Goal: Task Accomplishment & Management: Manage account settings

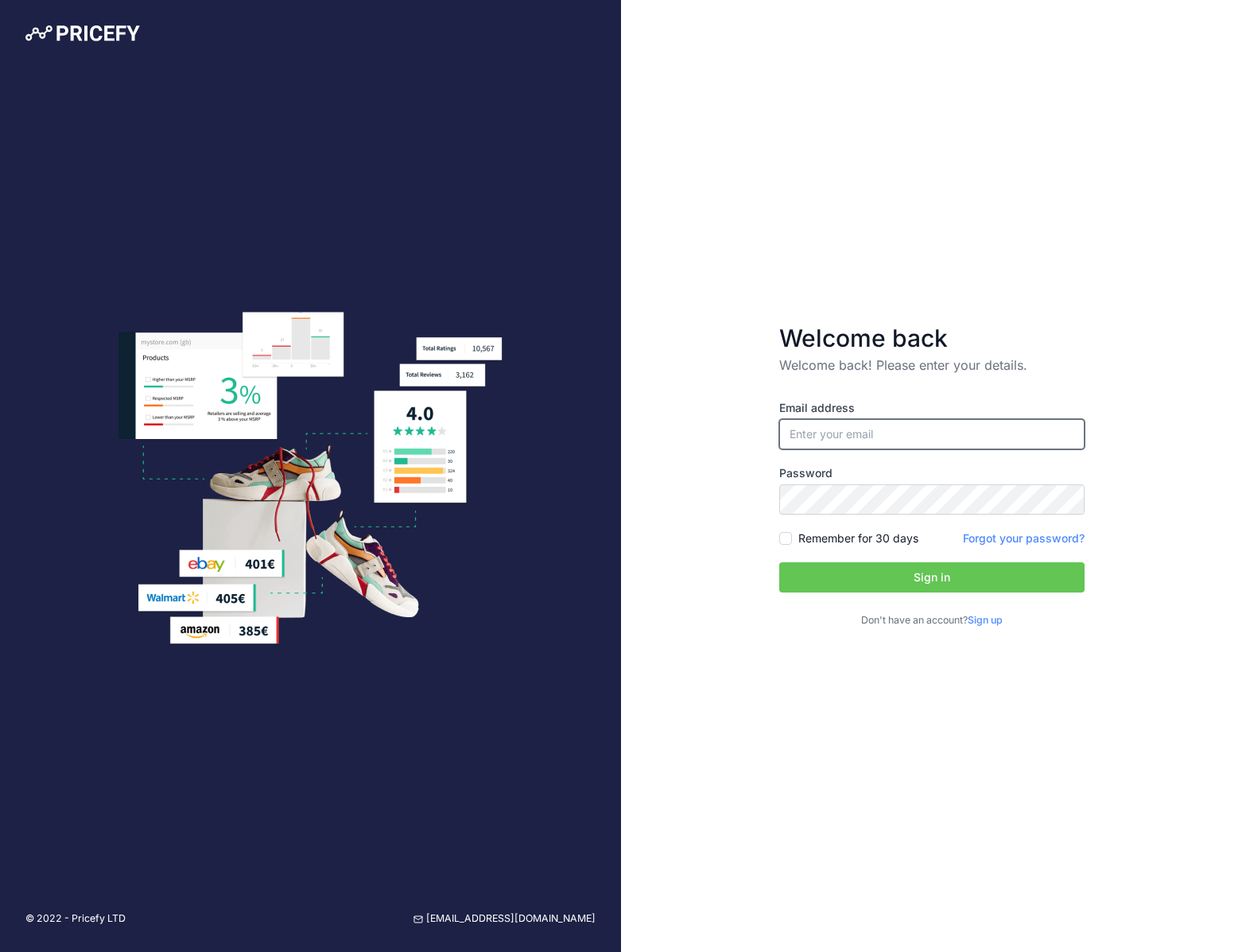
click at [884, 442] on input "email" at bounding box center [932, 434] width 305 height 30
type input "[EMAIL_ADDRESS][DOMAIN_NAME]"
drag, startPoint x: 785, startPoint y: 535, endPoint x: 794, endPoint y: 543, distance: 12.0
click at [785, 535] on input "Remember for 30 days" at bounding box center [785, 538] width 13 height 13
checkbox input "true"
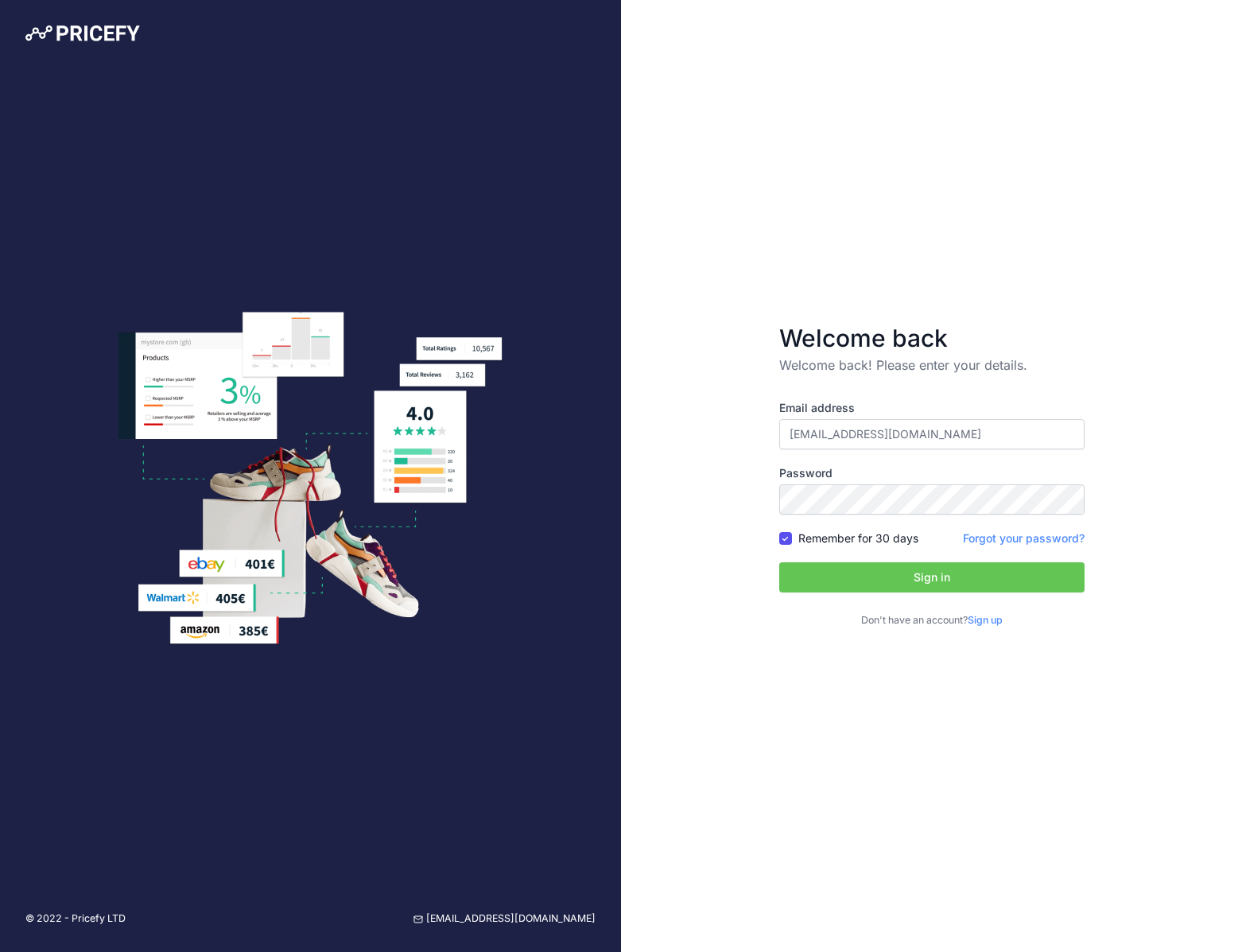
click at [878, 594] on div "Email address rjohnson@pilotjohn.com Password Remember for 30 days Sign up" at bounding box center [932, 514] width 305 height 228
click at [880, 586] on button "Sign in" at bounding box center [932, 577] width 305 height 30
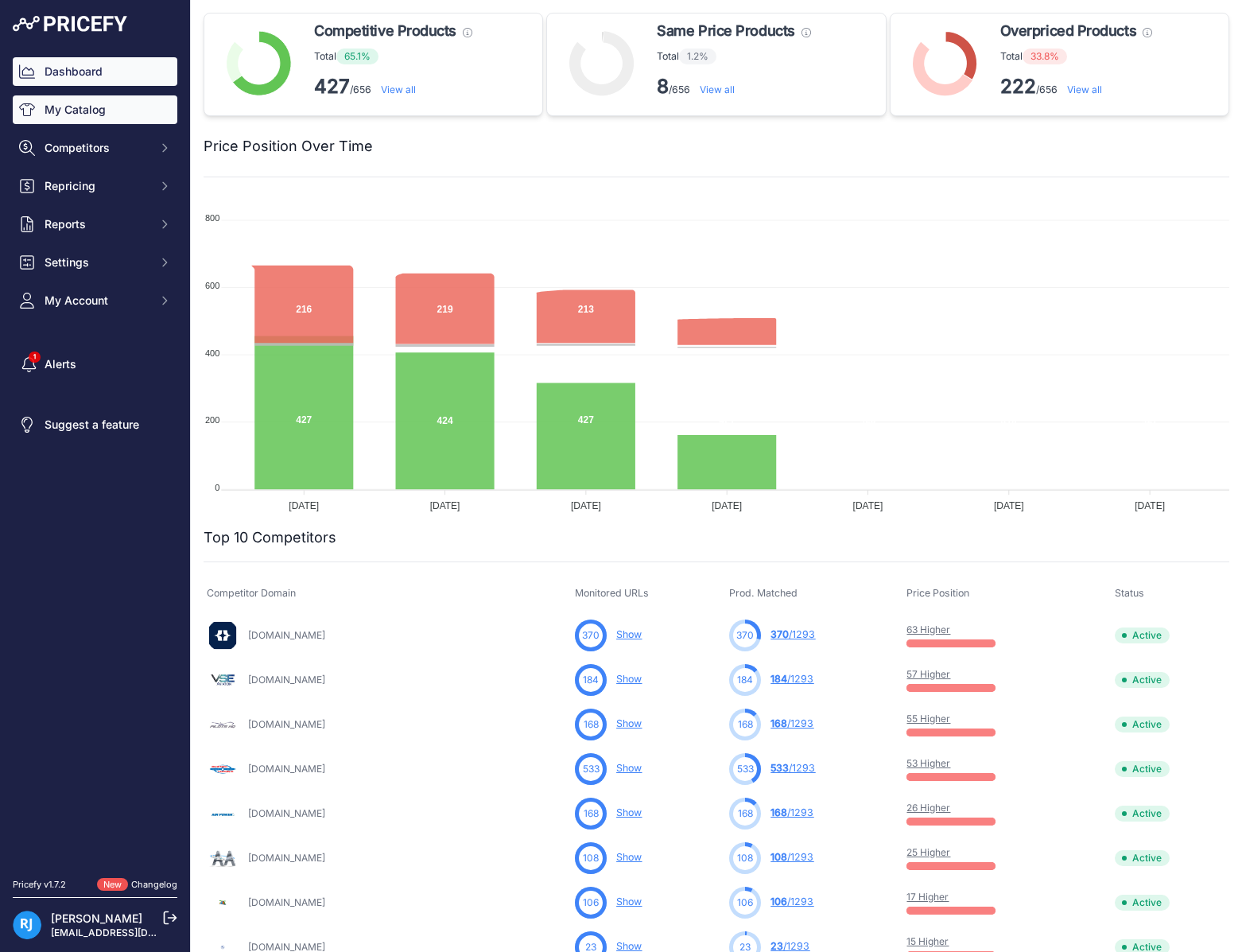
click at [59, 108] on link "My Catalog" at bounding box center [95, 110] width 165 height 28
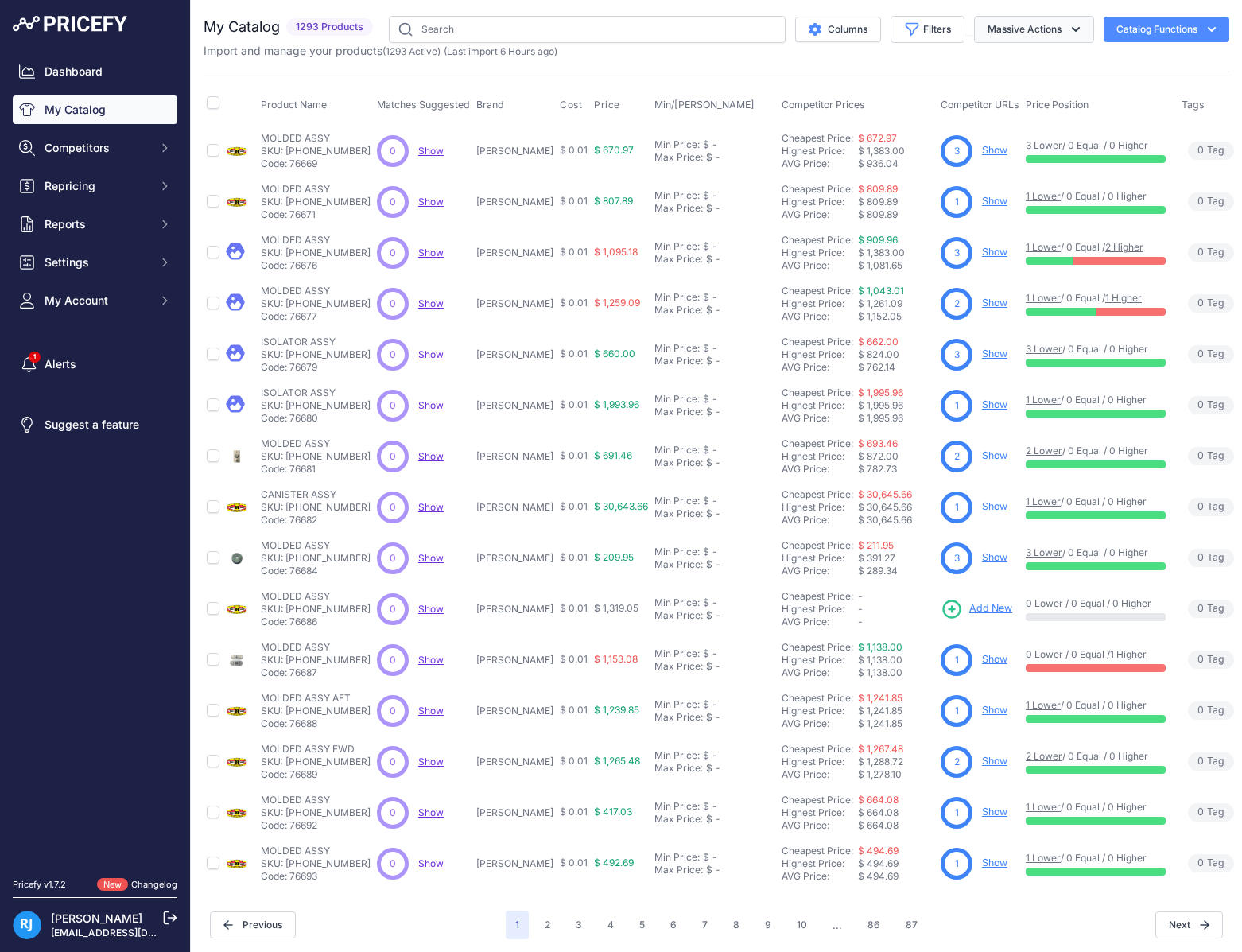
click at [1030, 35] on button "Massive Actions" at bounding box center [1035, 29] width 120 height 27
click at [921, 18] on button "Filters" at bounding box center [928, 29] width 74 height 27
click at [840, 215] on select "Select an option ACF-50 AeroShell AVI Survival Products Barry Mounts BatteryMIN…" at bounding box center [876, 223] width 153 height 27
select select "ACF-50"
click at [800, 210] on select "Select an option ACF-50 AeroShell AVI Survival Products Barry Mounts BatteryMIN…" at bounding box center [876, 223] width 153 height 27
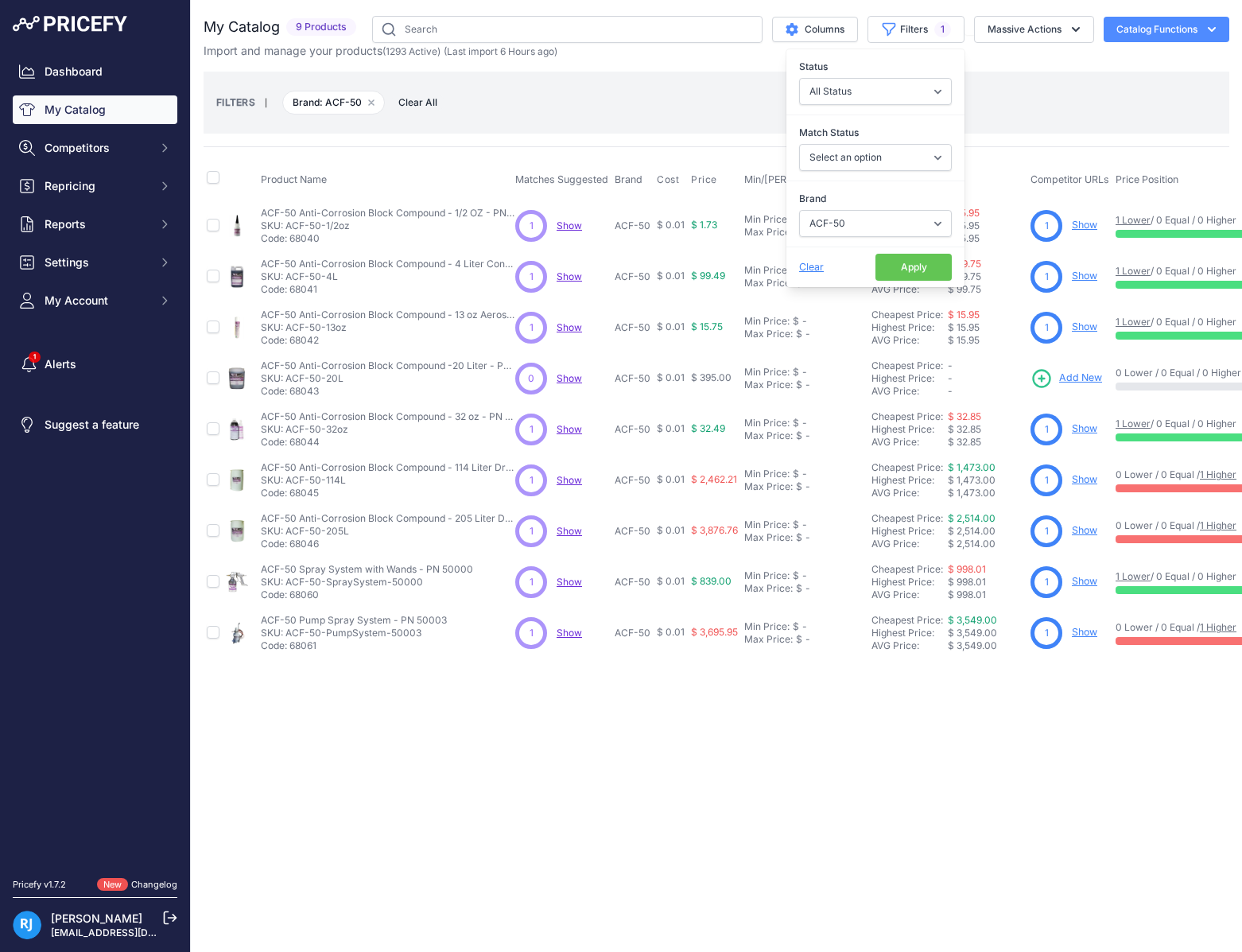
click at [1005, 73] on div "FILTERS | Brand: ACF-50 Remove filter option Clear All" at bounding box center [716, 103] width 1026 height 62
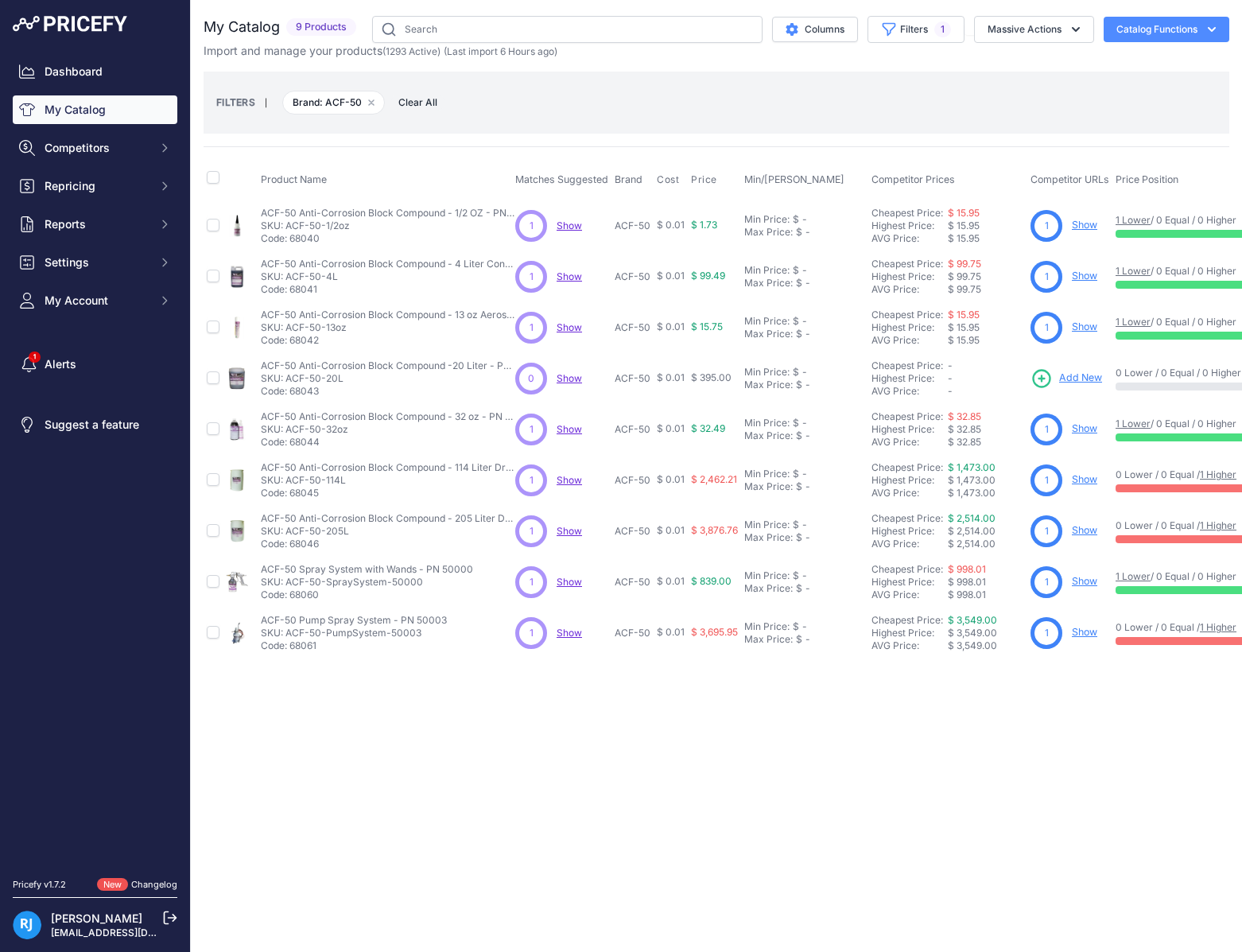
click at [1082, 221] on link "Show" at bounding box center [1085, 225] width 25 height 12
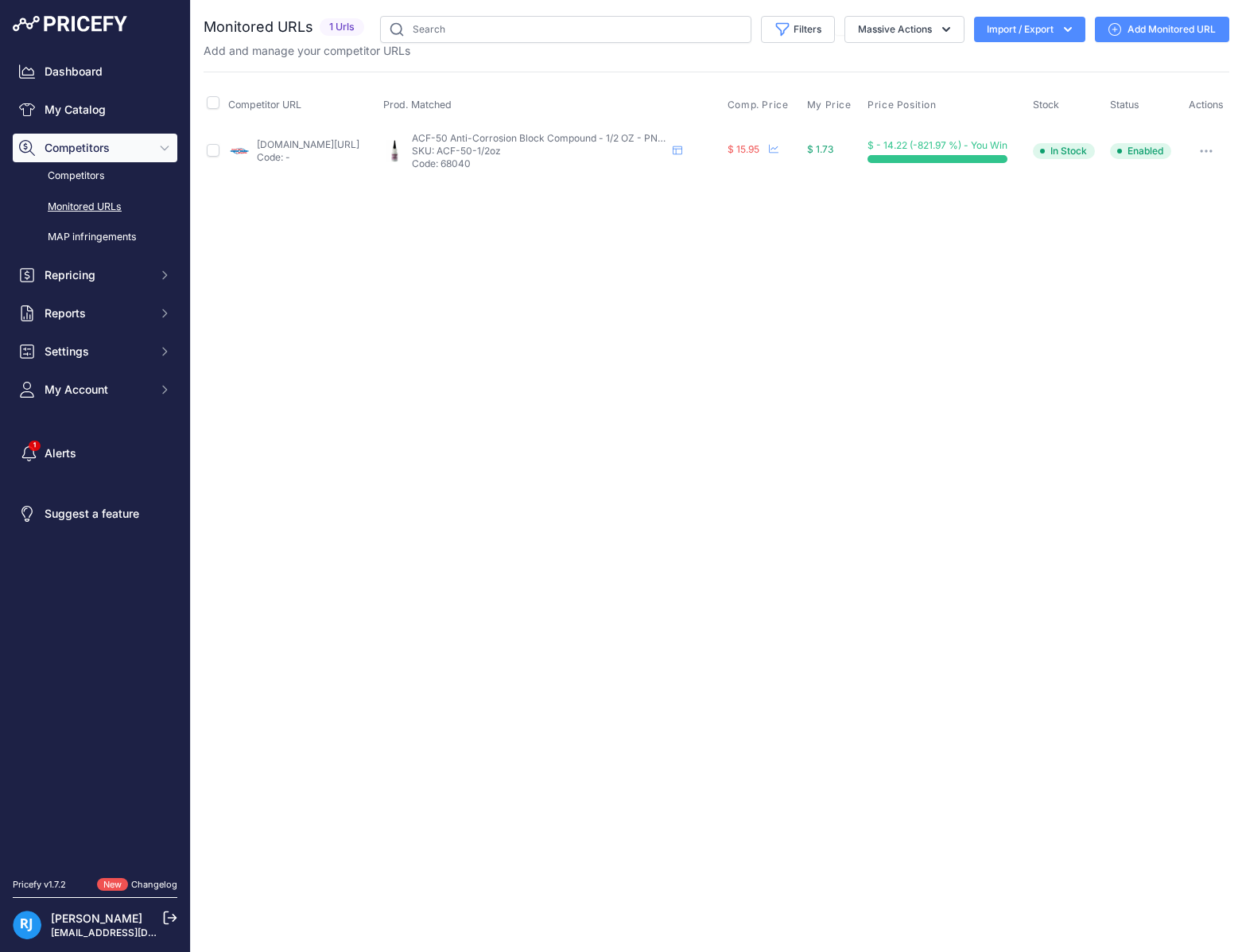
click at [357, 141] on link "[DOMAIN_NAME][URL]" at bounding box center [308, 144] width 103 height 12
click at [1214, 154] on button "button" at bounding box center [1207, 151] width 32 height 23
click at [1209, 152] on icon "button" at bounding box center [1206, 151] width 13 height 3
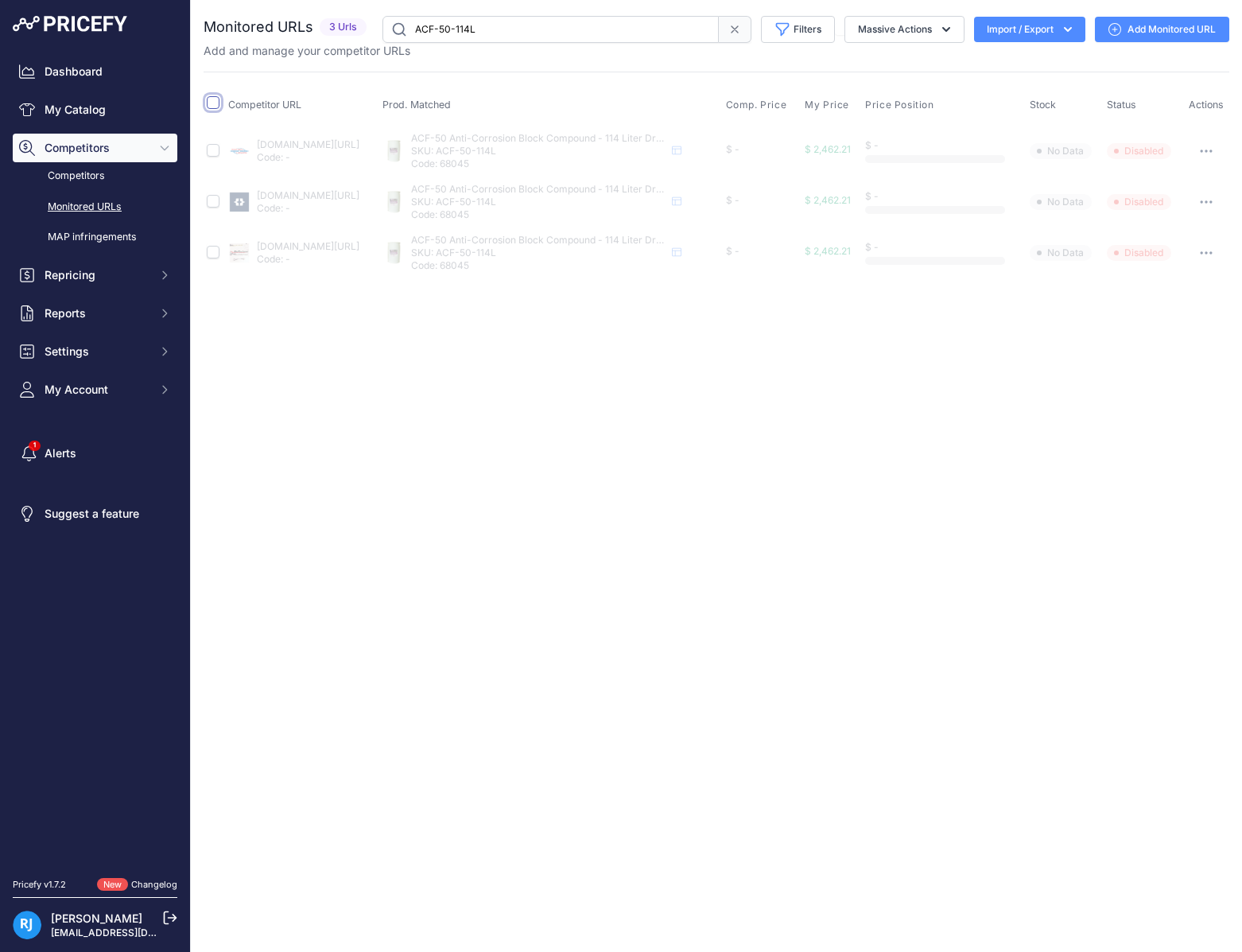
click at [218, 100] on input "checkbox" at bounding box center [212, 102] width 13 height 13
click at [943, 29] on icon "button" at bounding box center [947, 29] width 8 height 5
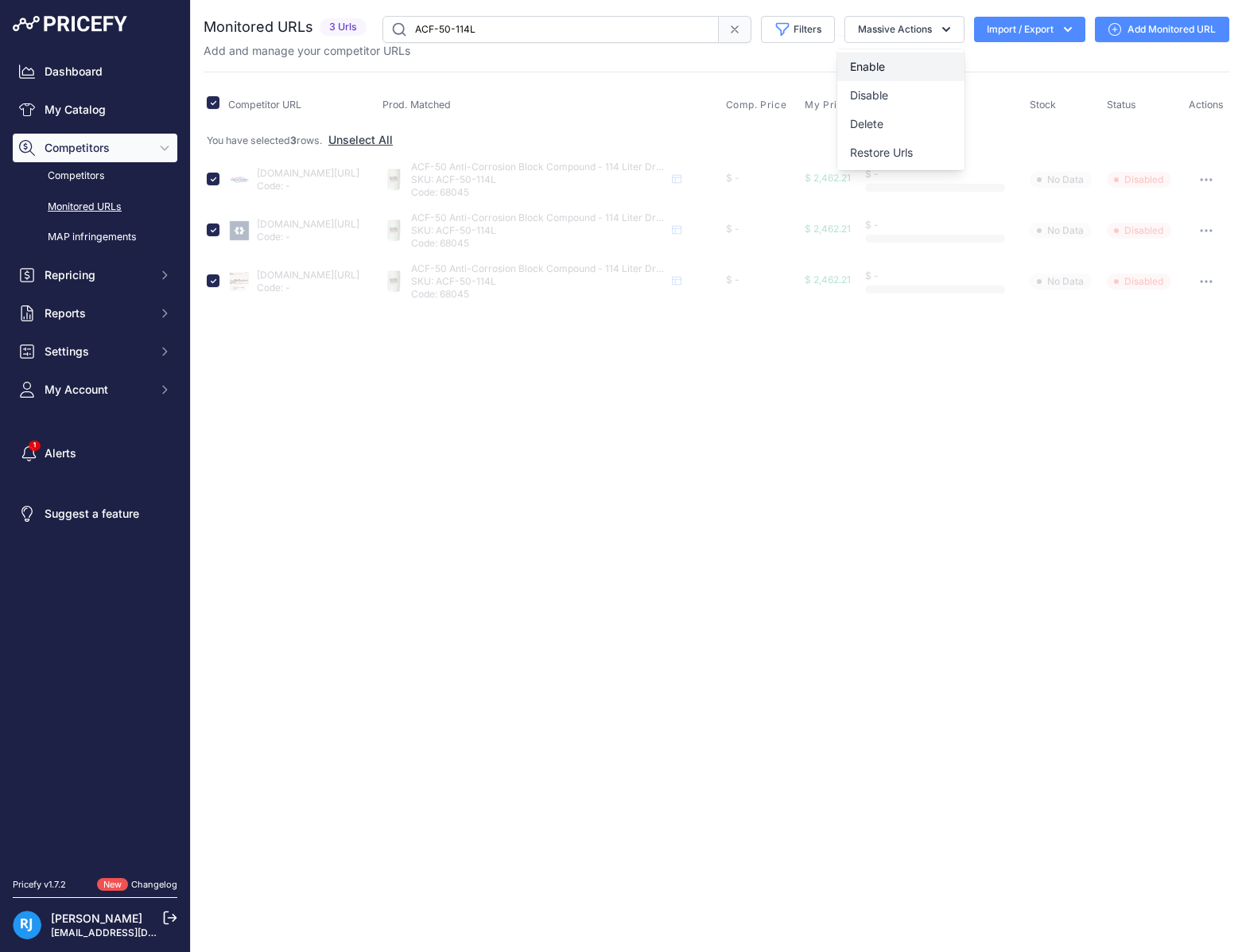
click at [873, 61] on span "Enable" at bounding box center [868, 66] width 35 height 13
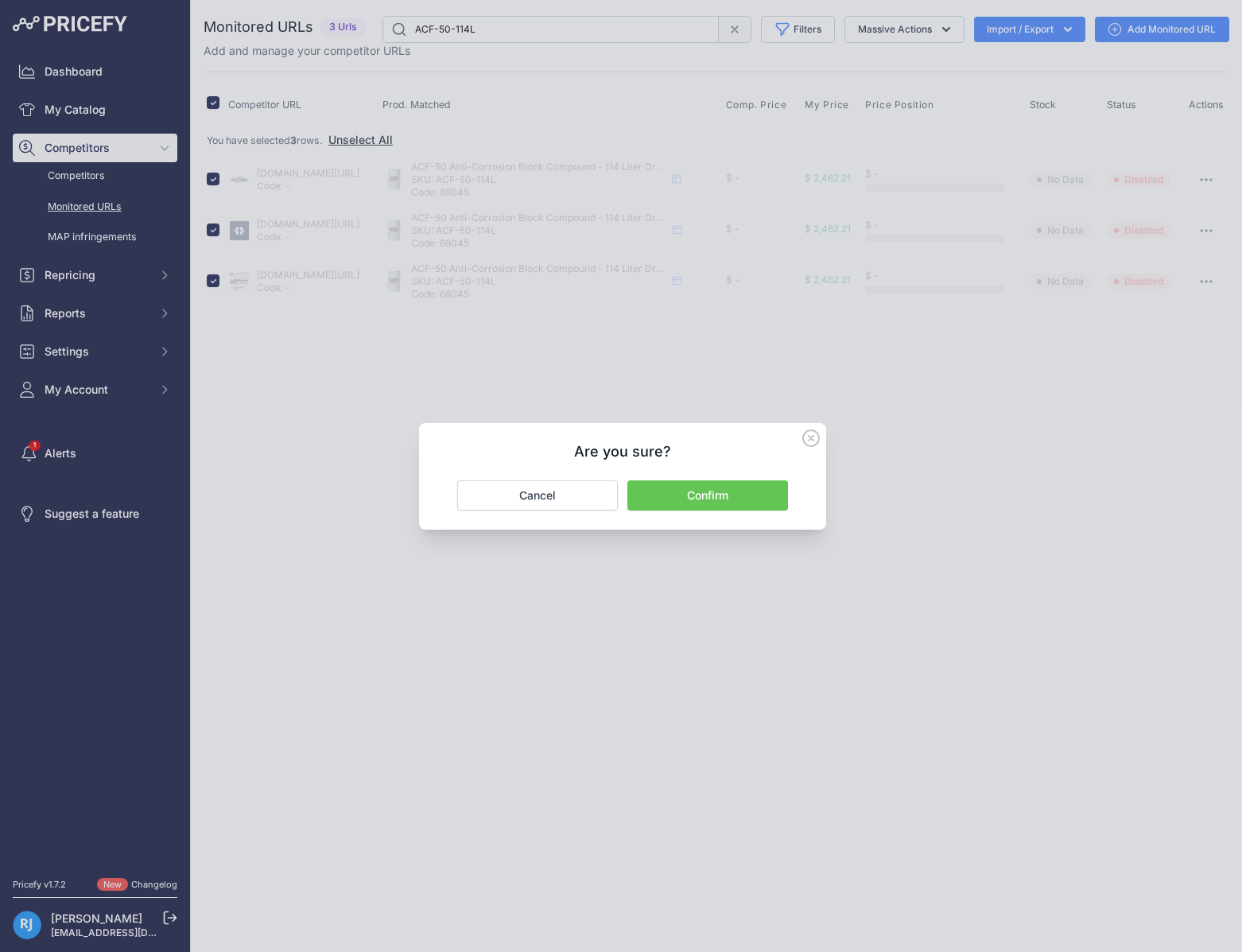
drag, startPoint x: 670, startPoint y: 494, endPoint x: 661, endPoint y: 479, distance: 17.5
click at [670, 494] on button "Confirm" at bounding box center [708, 495] width 161 height 30
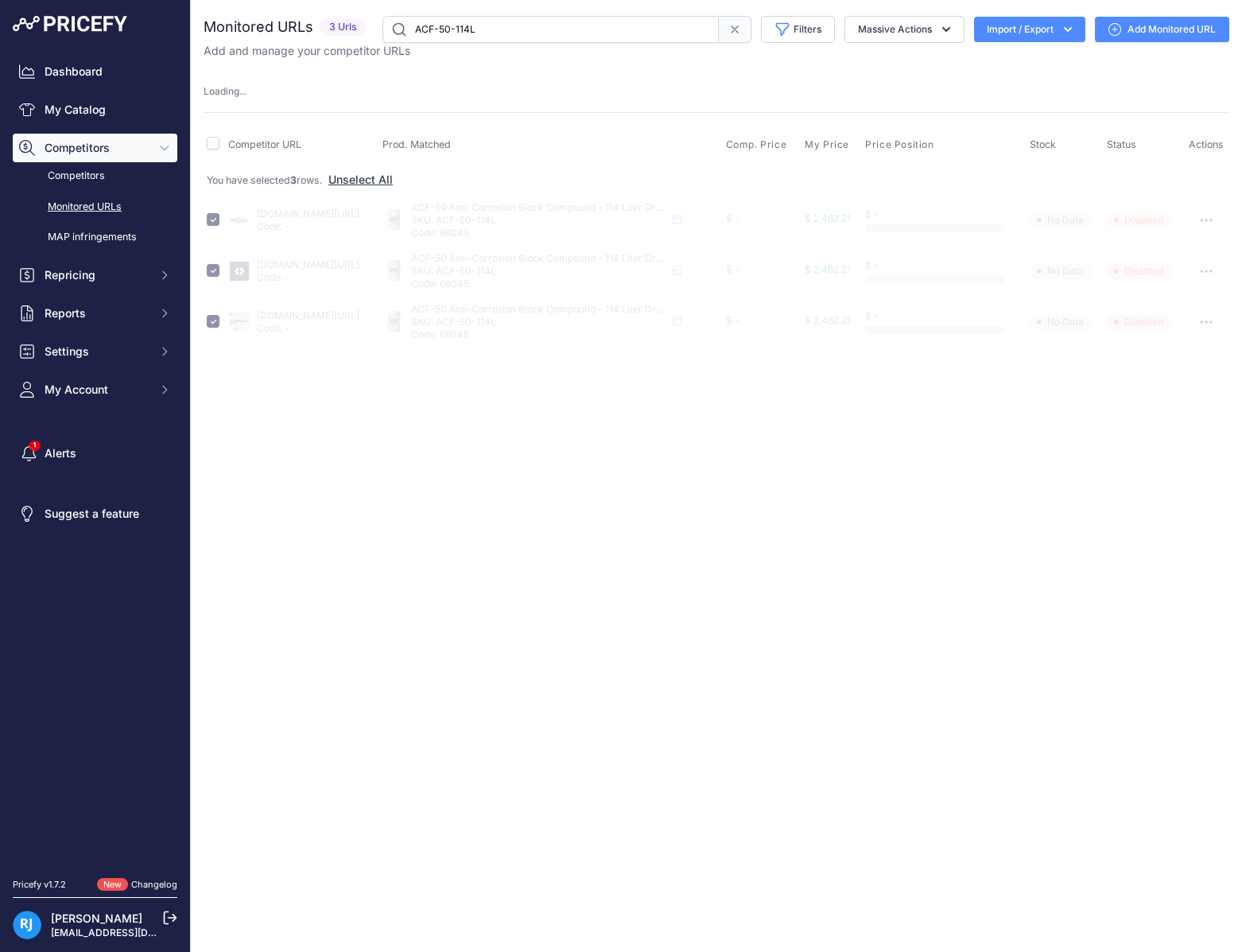
checkbox input "false"
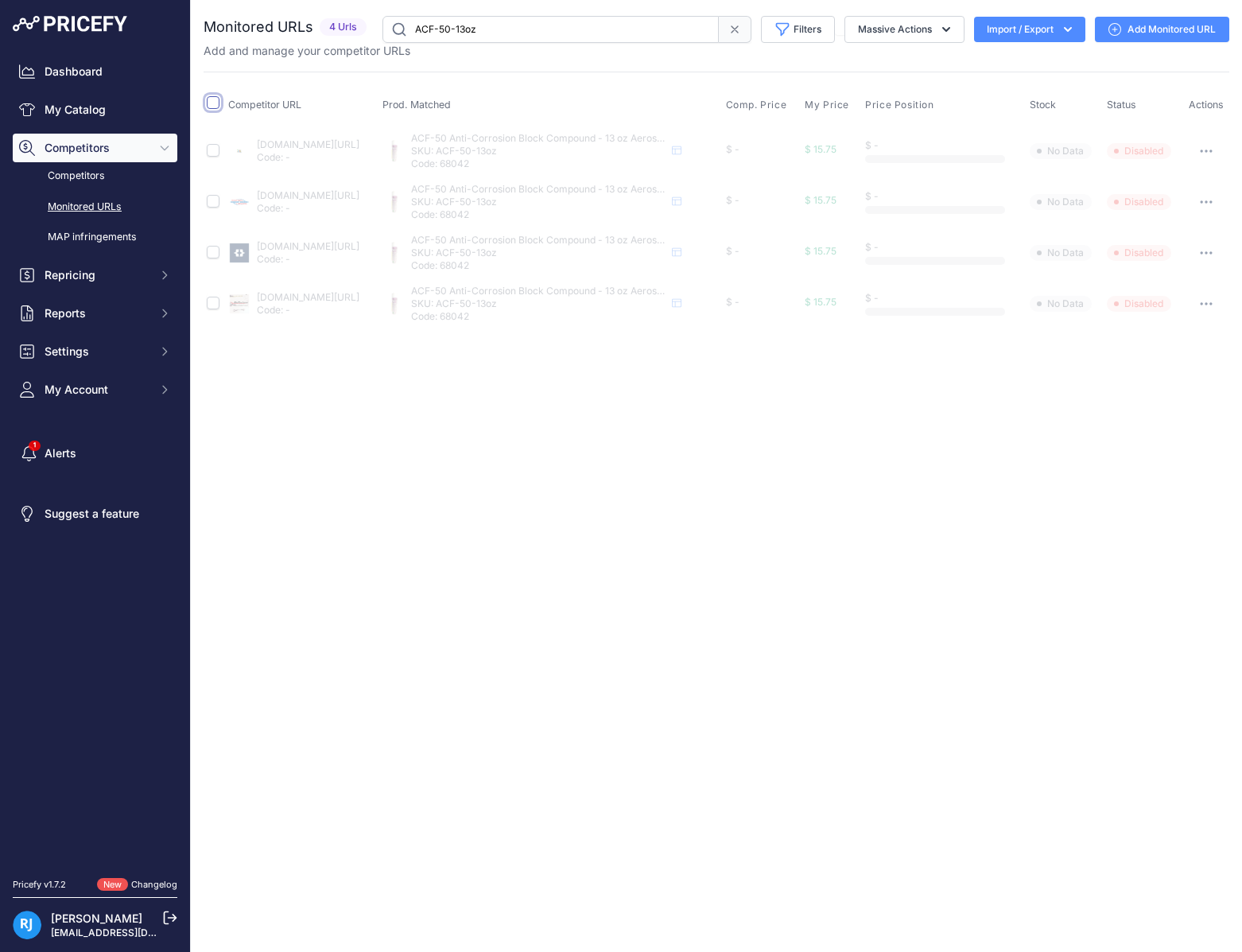
click at [210, 101] on input "checkbox" at bounding box center [212, 102] width 13 height 13
click at [894, 26] on button "Massive Actions" at bounding box center [905, 29] width 120 height 27
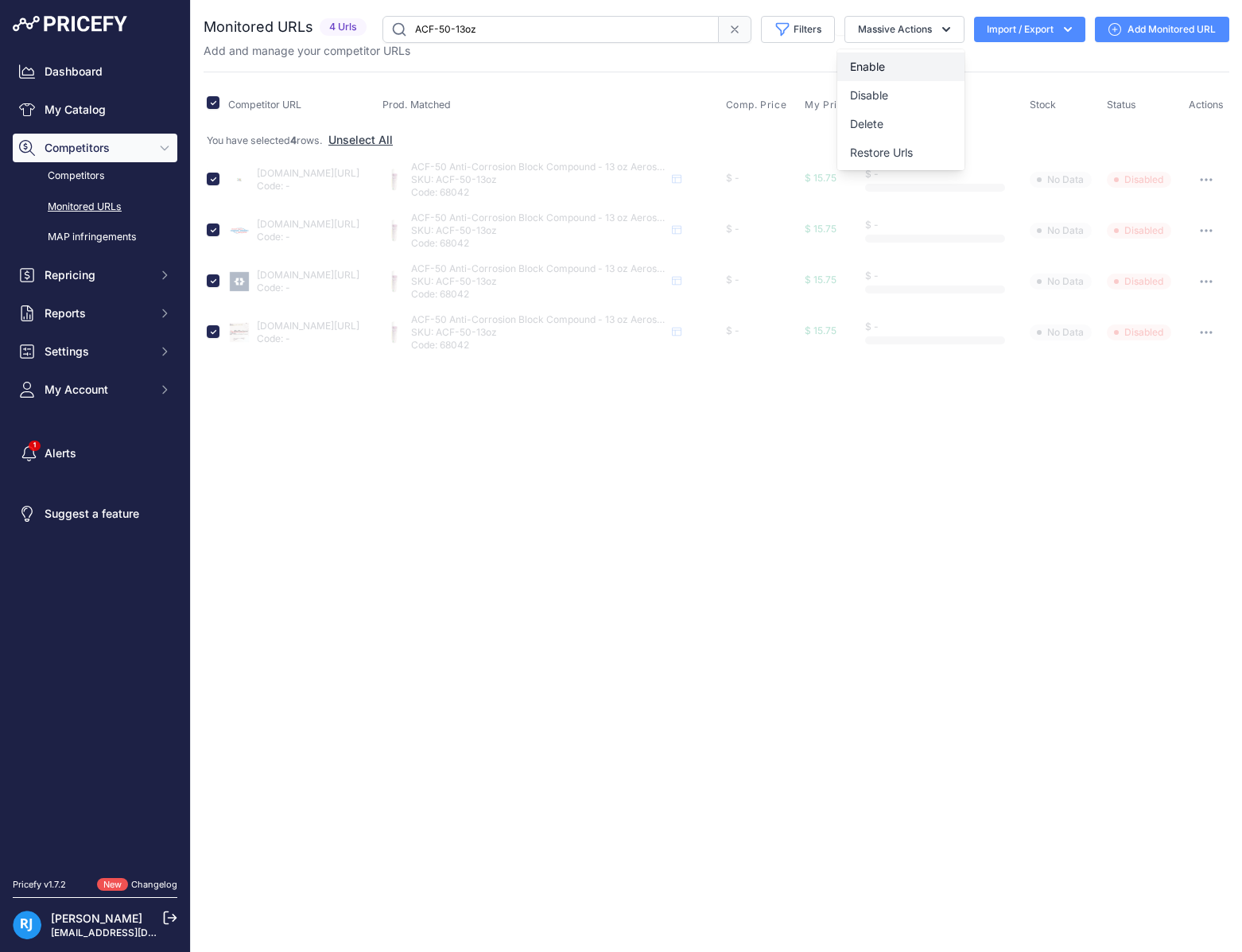
click at [880, 69] on span "Enable" at bounding box center [868, 66] width 35 height 13
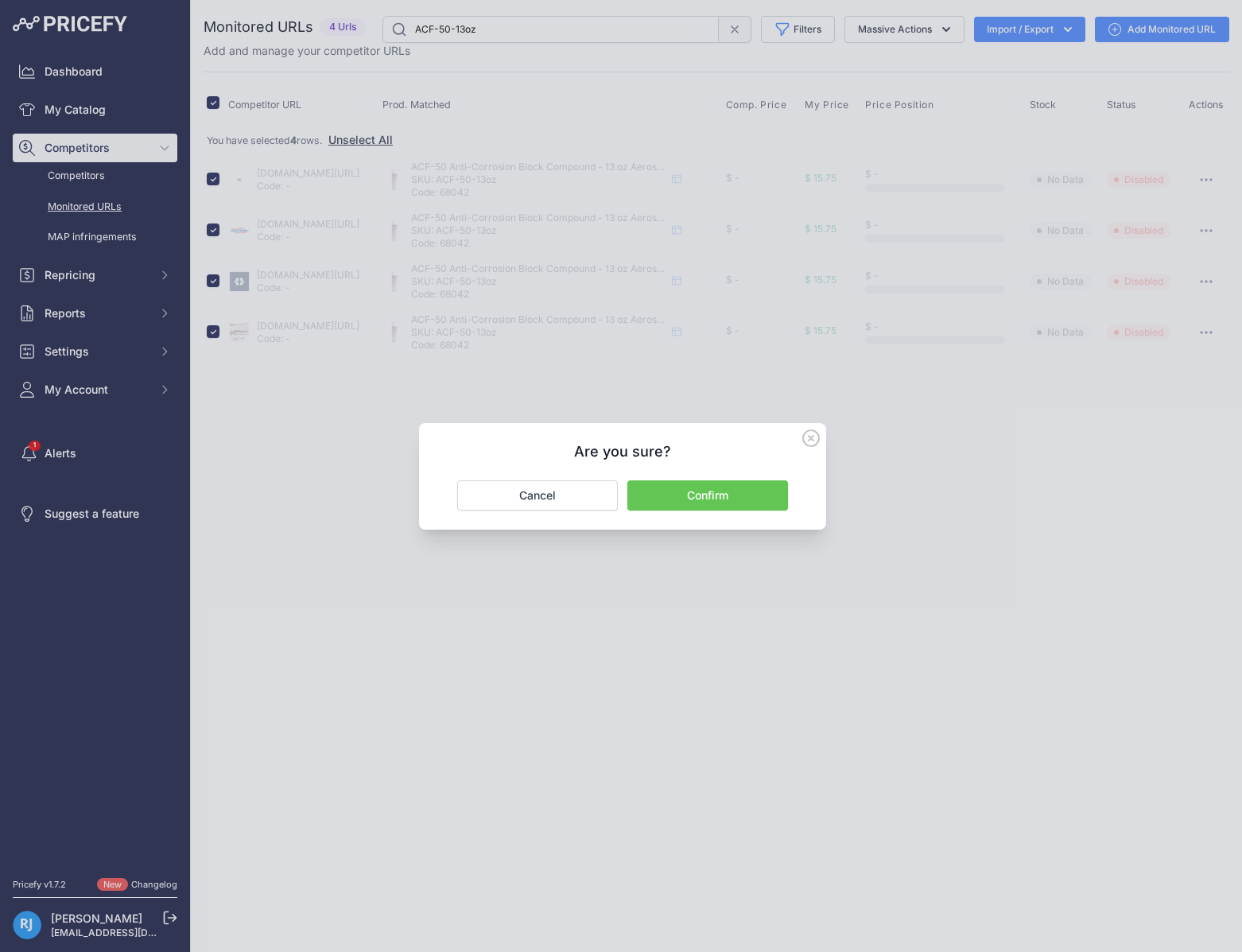
click at [727, 499] on button "Confirm" at bounding box center [708, 495] width 161 height 30
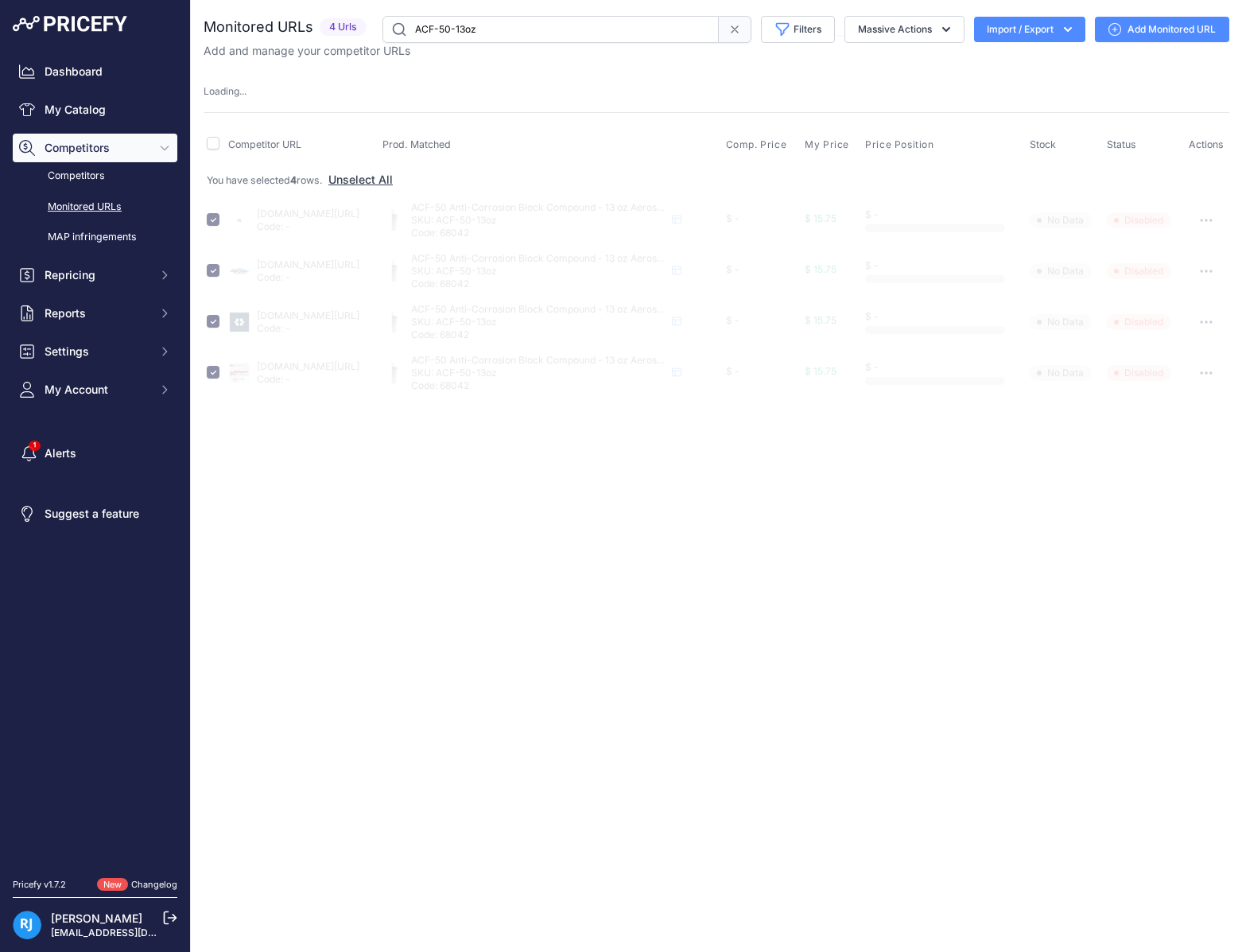
checkbox input "false"
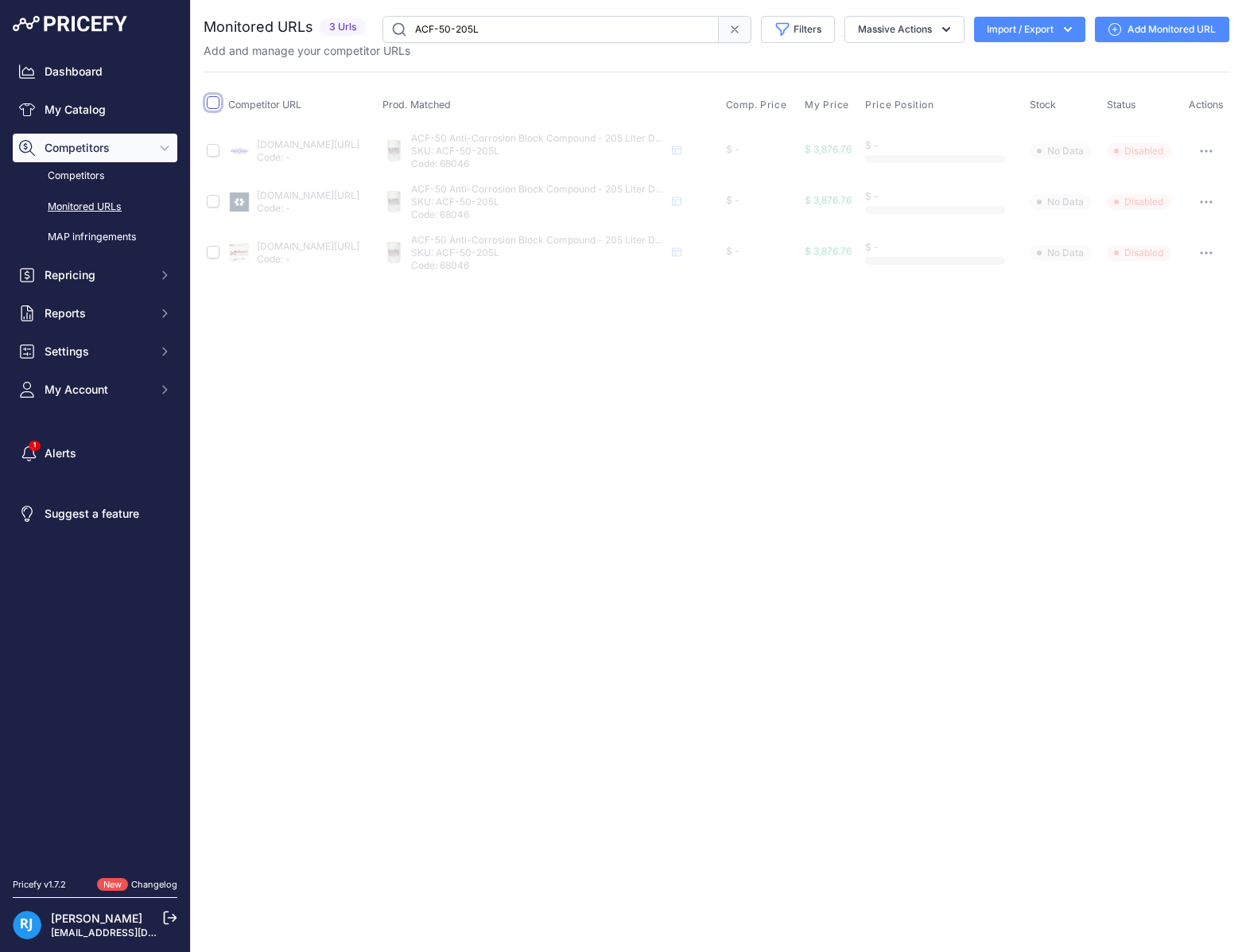
click at [216, 107] on input "checkbox" at bounding box center [212, 102] width 13 height 13
click at [943, 28] on icon "button" at bounding box center [947, 29] width 8 height 5
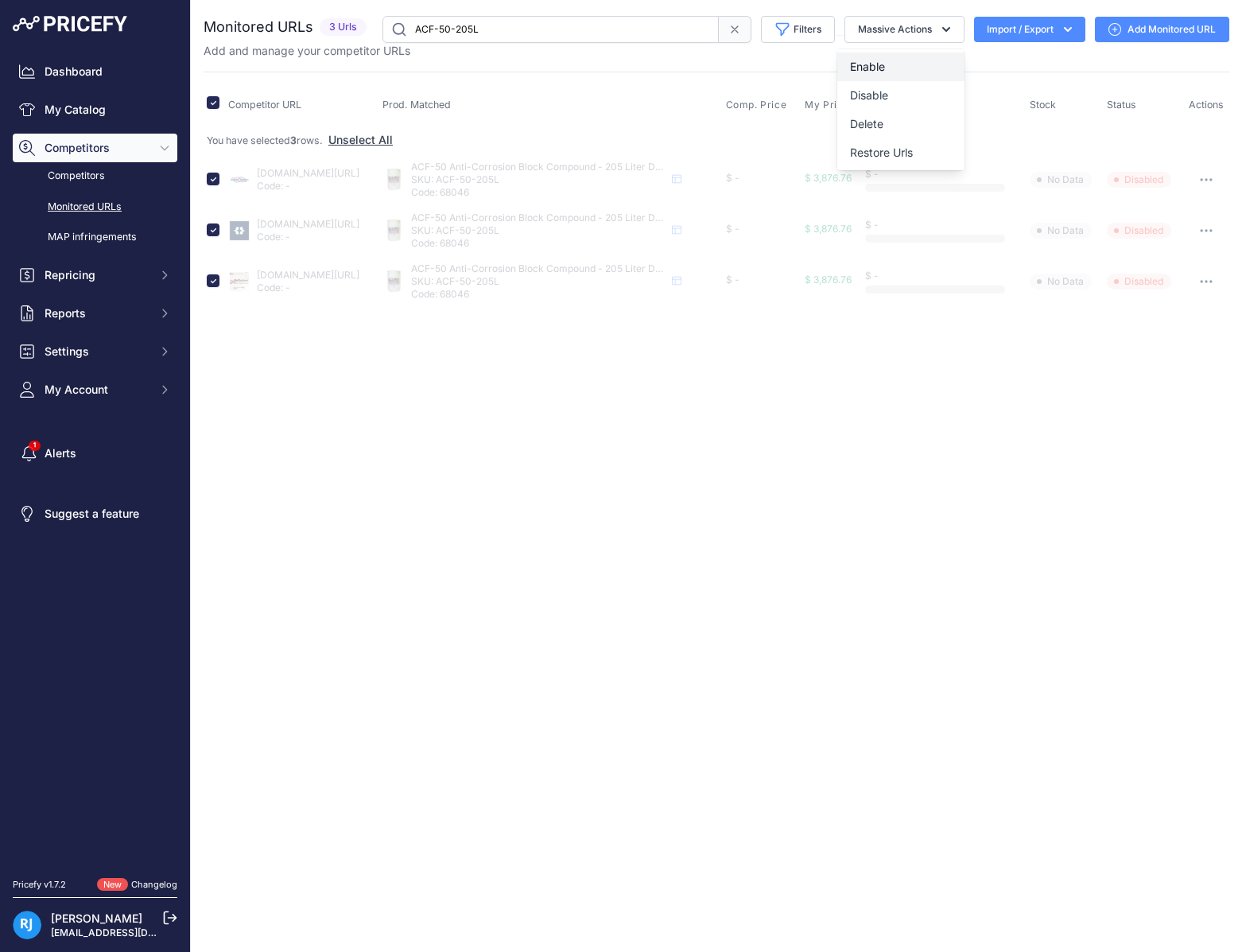
click at [868, 69] on span "Enable" at bounding box center [868, 66] width 35 height 13
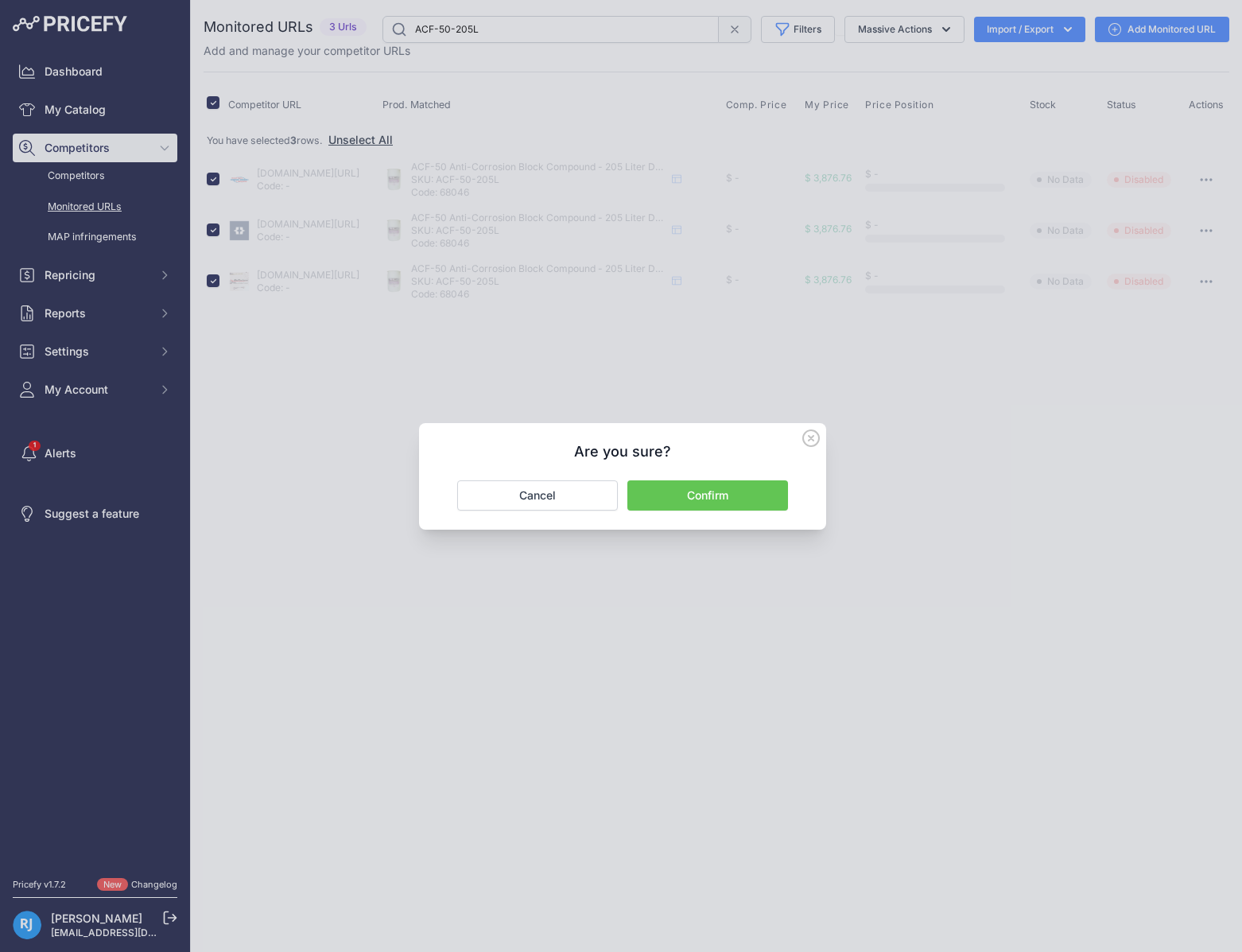
click at [726, 494] on button "Confirm" at bounding box center [708, 495] width 161 height 30
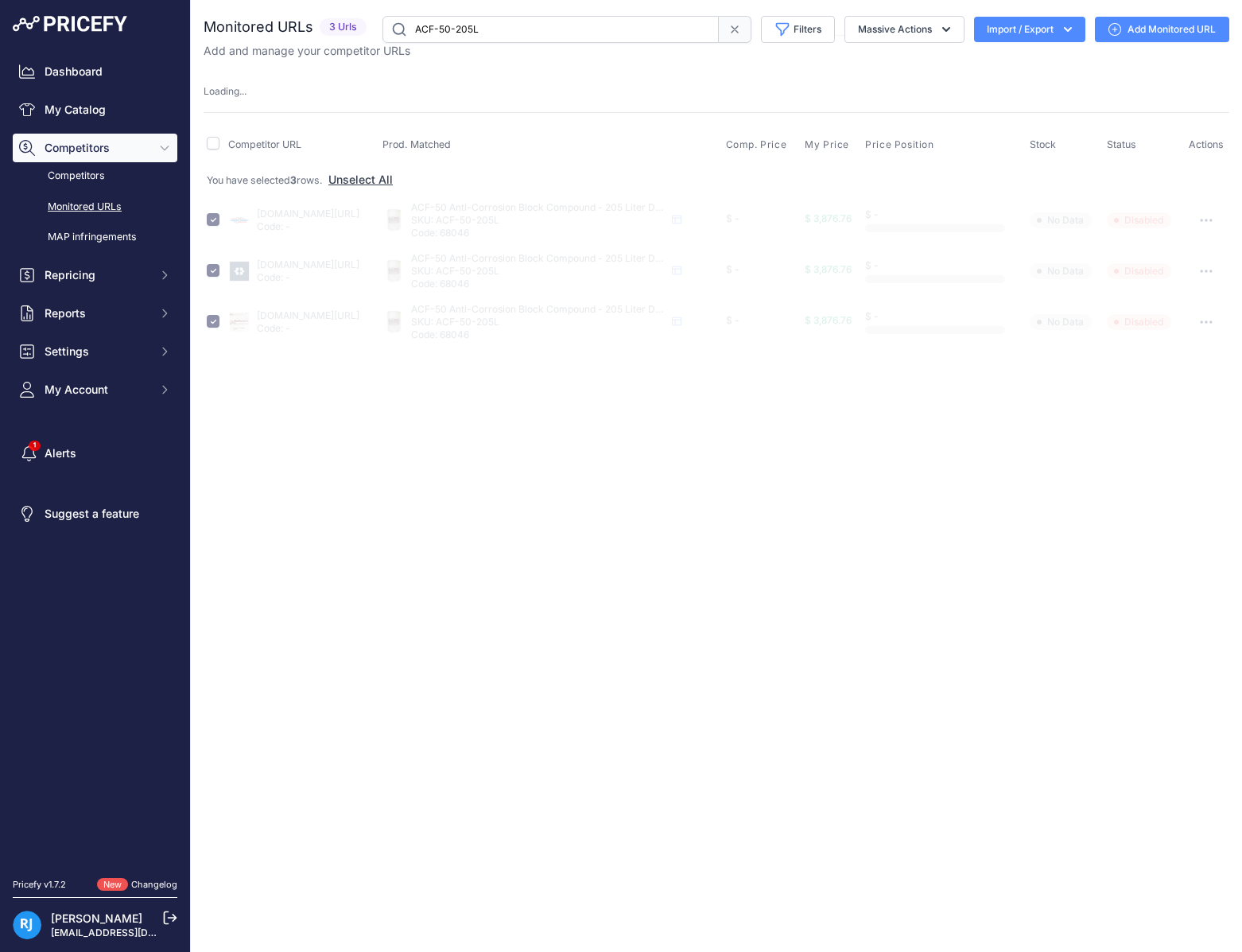
checkbox input "false"
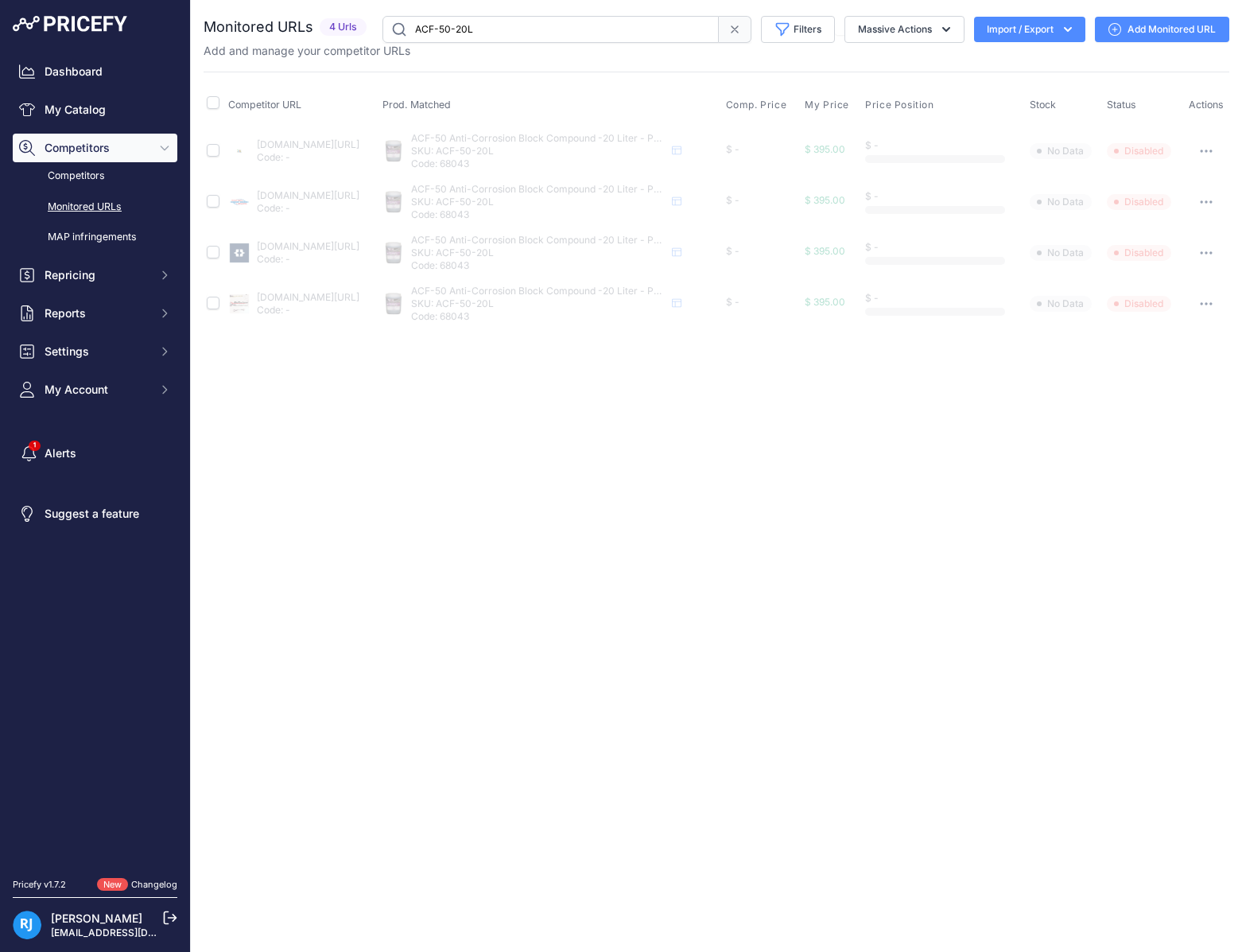
click at [212, 95] on th at bounding box center [214, 105] width 22 height 40
click at [212, 105] on input "checkbox" at bounding box center [212, 102] width 13 height 13
click at [884, 31] on button "Massive Actions" at bounding box center [905, 29] width 120 height 27
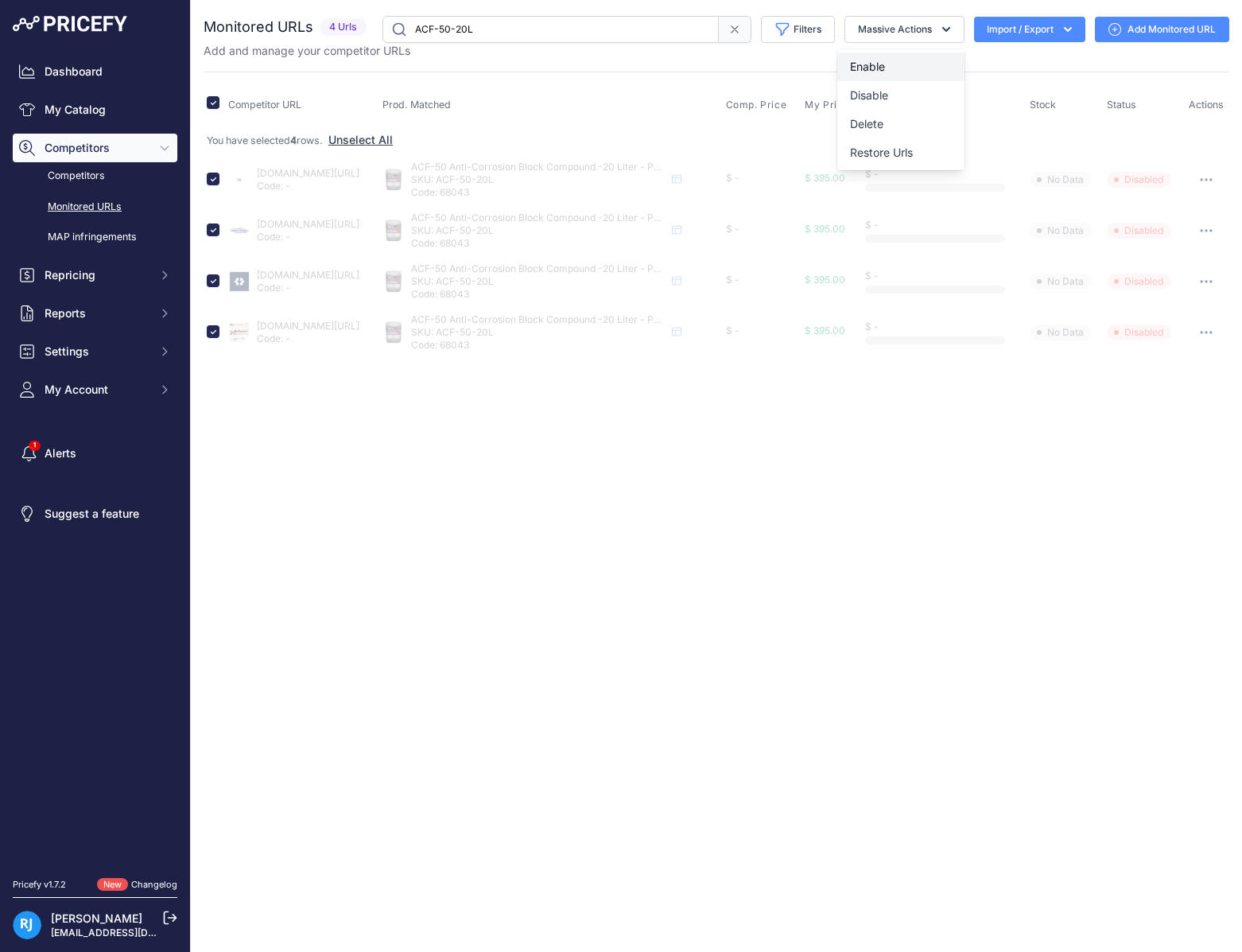
click at [873, 57] on button "Enable" at bounding box center [901, 67] width 127 height 28
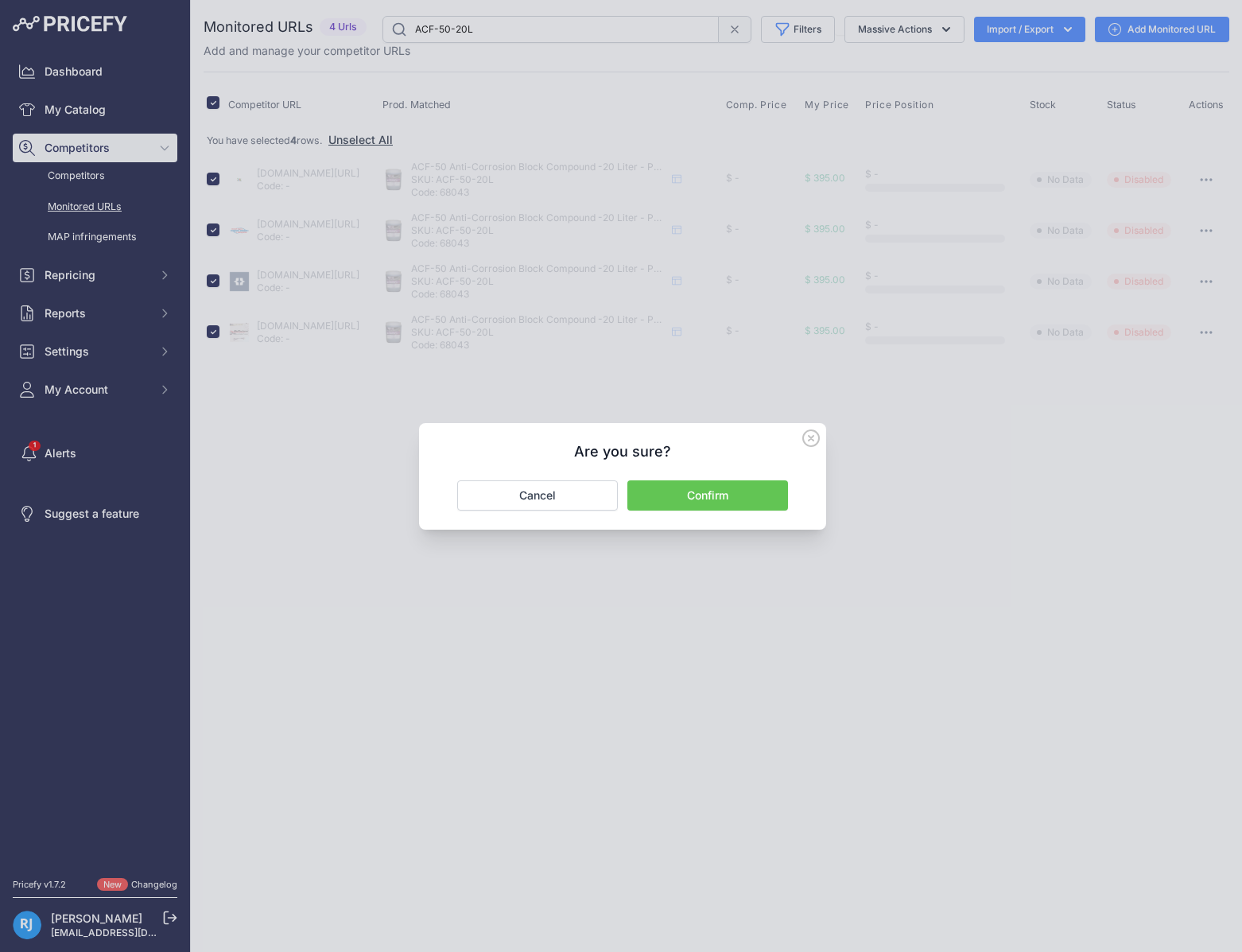
click at [699, 489] on button "Confirm" at bounding box center [708, 495] width 161 height 30
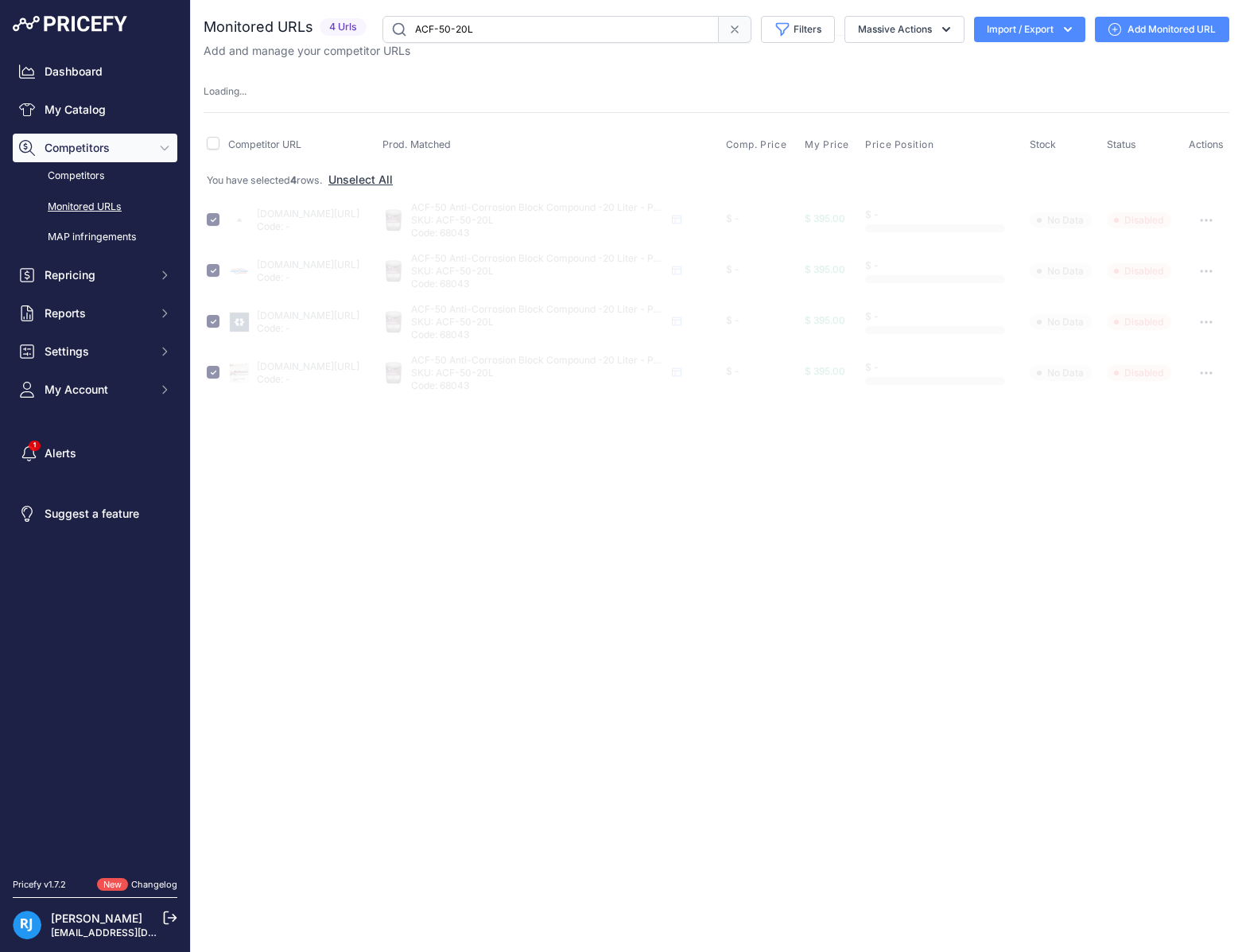
checkbox input "false"
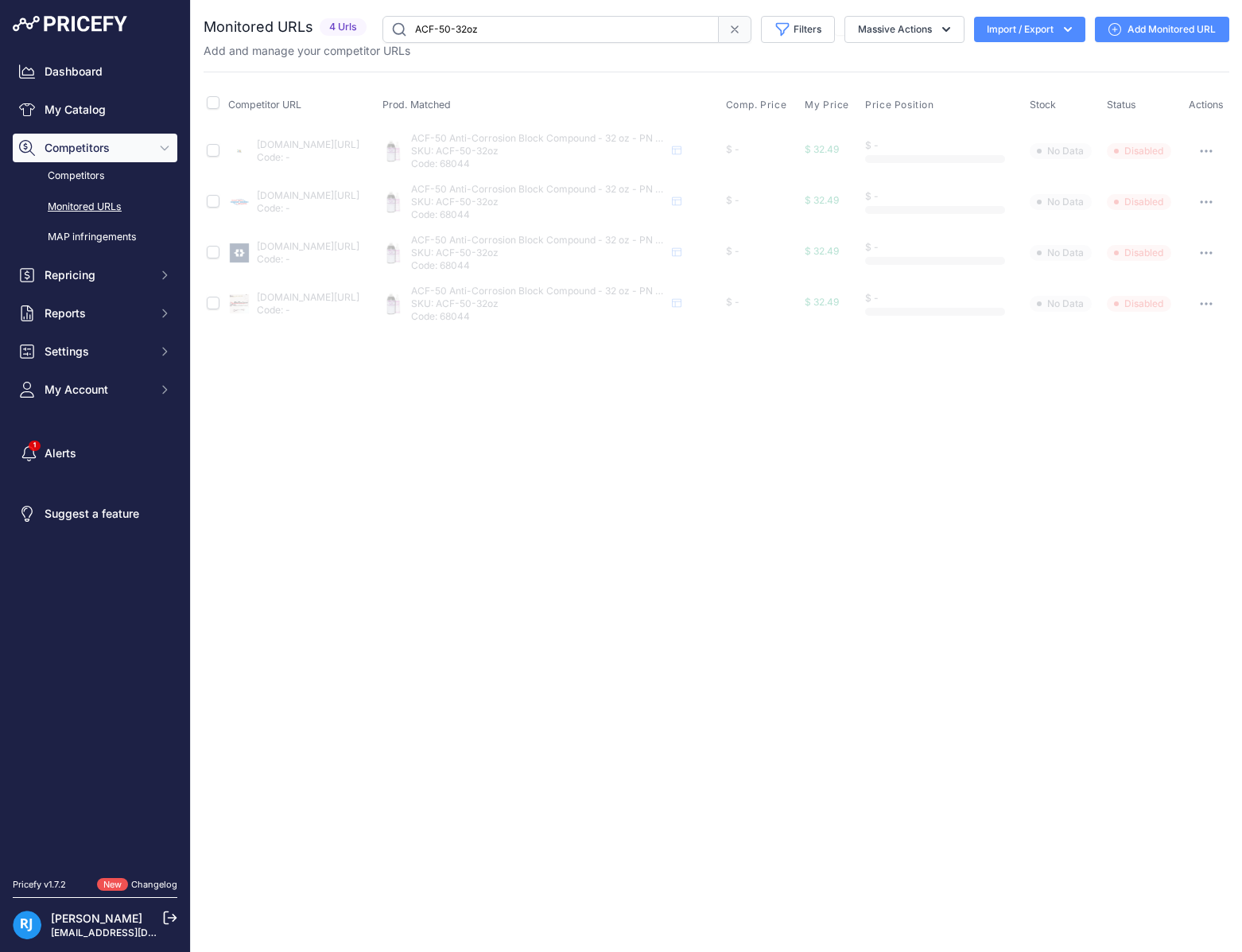
click at [206, 94] on th at bounding box center [214, 105] width 22 height 40
click at [210, 101] on input "checkbox" at bounding box center [212, 102] width 13 height 13
click at [912, 27] on button "Massive Actions" at bounding box center [905, 29] width 120 height 27
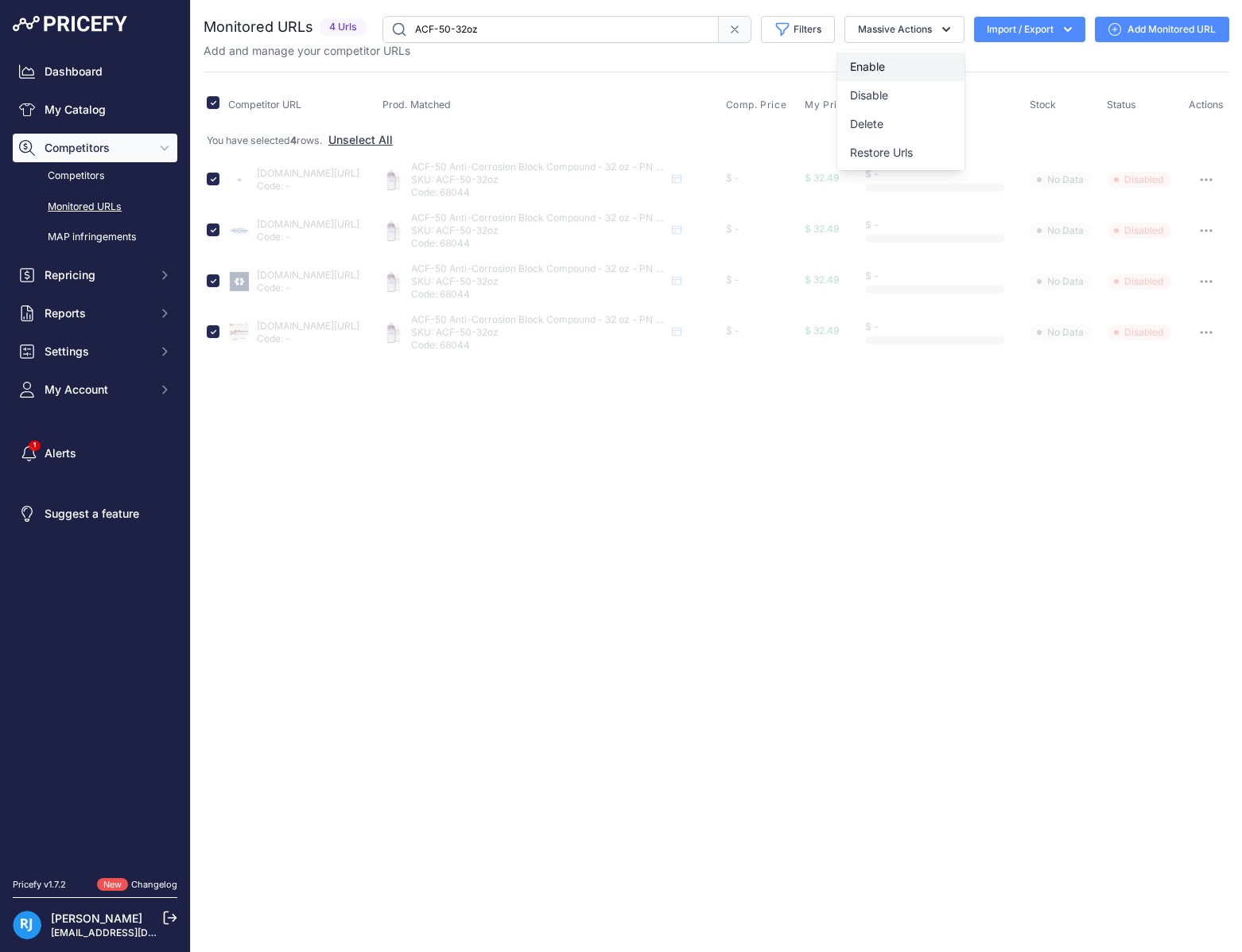
click at [876, 67] on span "Enable" at bounding box center [868, 66] width 35 height 13
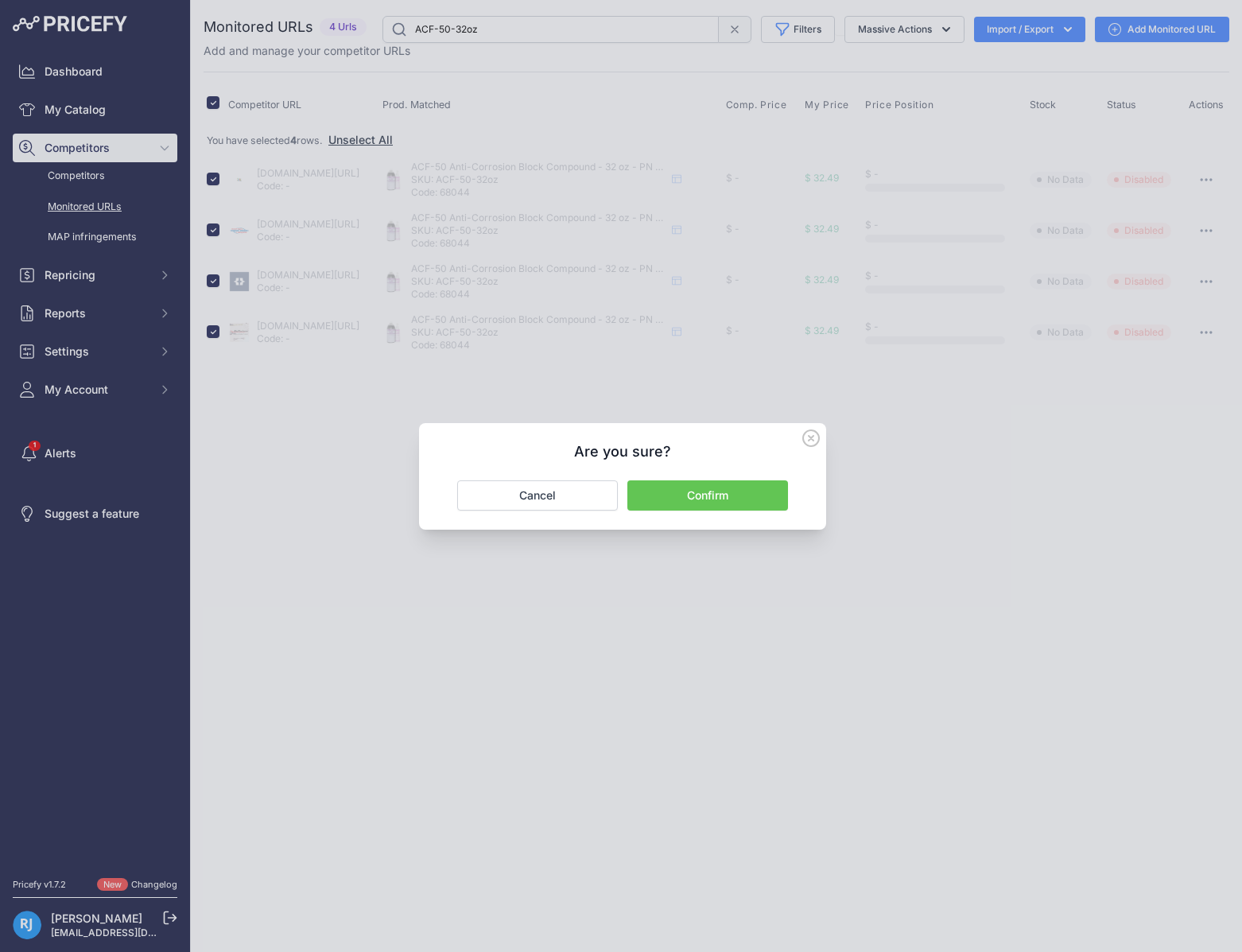
click at [722, 493] on button "Confirm" at bounding box center [708, 495] width 161 height 30
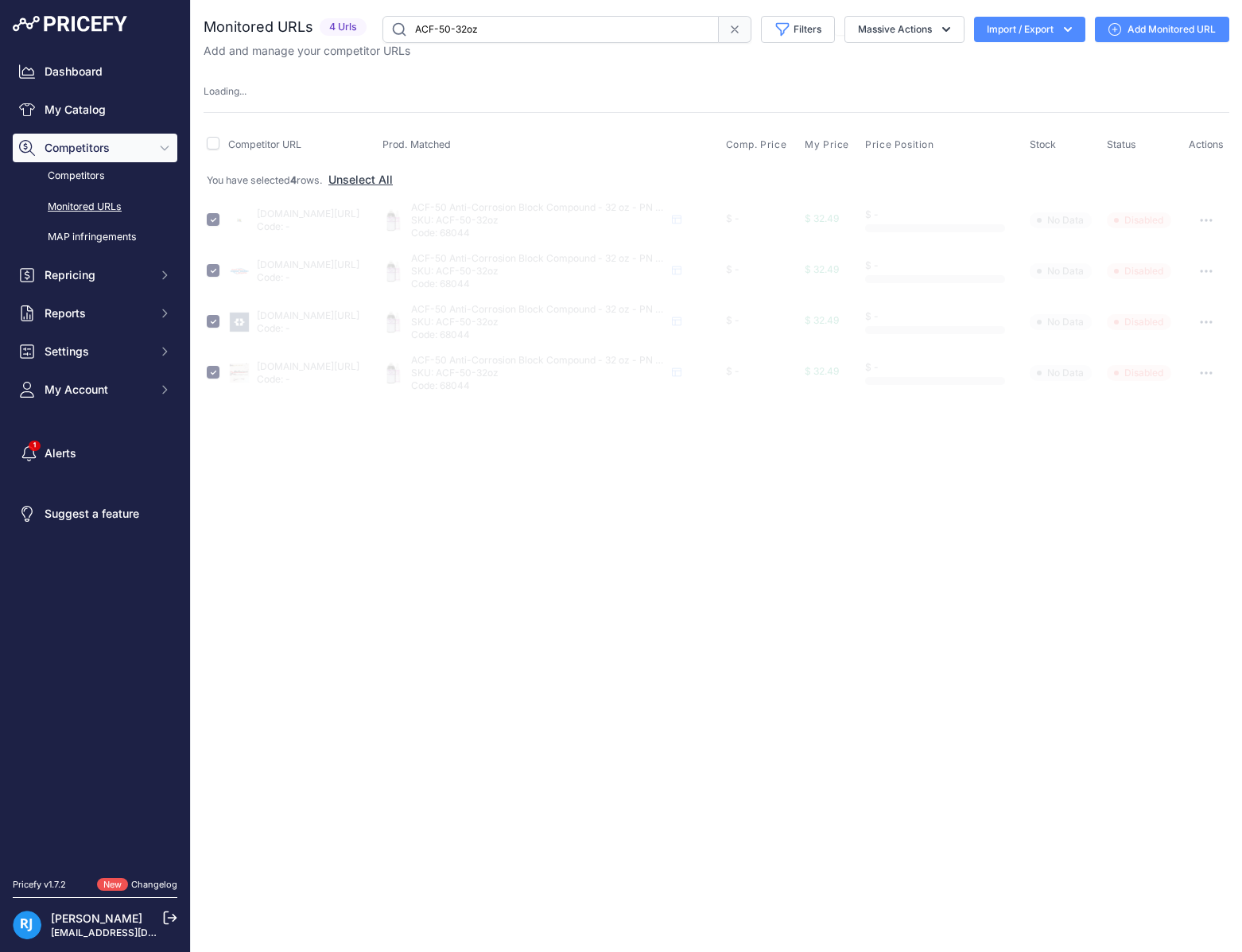
checkbox input "false"
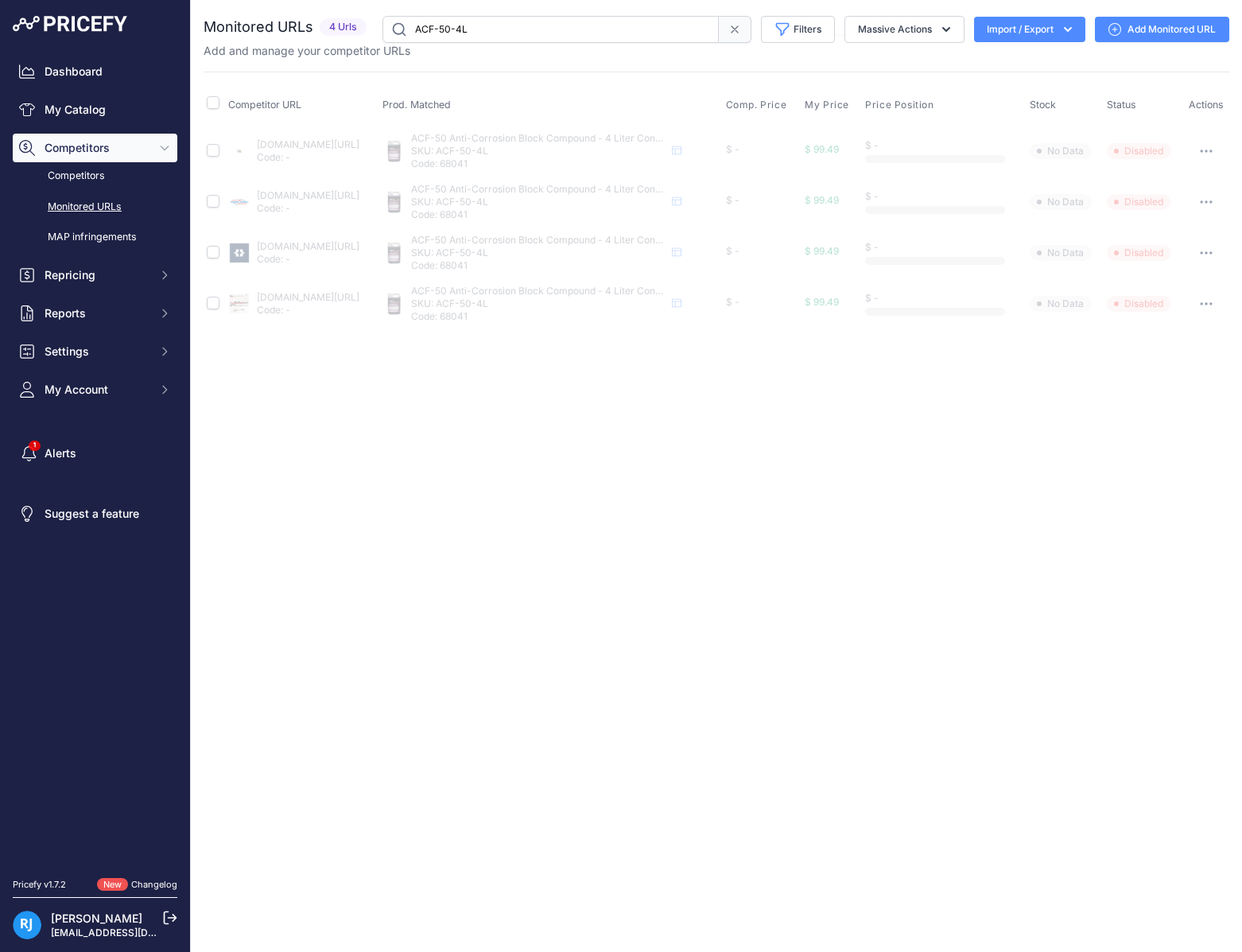
click at [202, 101] on div "You are not connected to the internet. Monitored URLs" at bounding box center [716, 172] width 1051 height 345
click at [212, 101] on input "checkbox" at bounding box center [212, 102] width 13 height 13
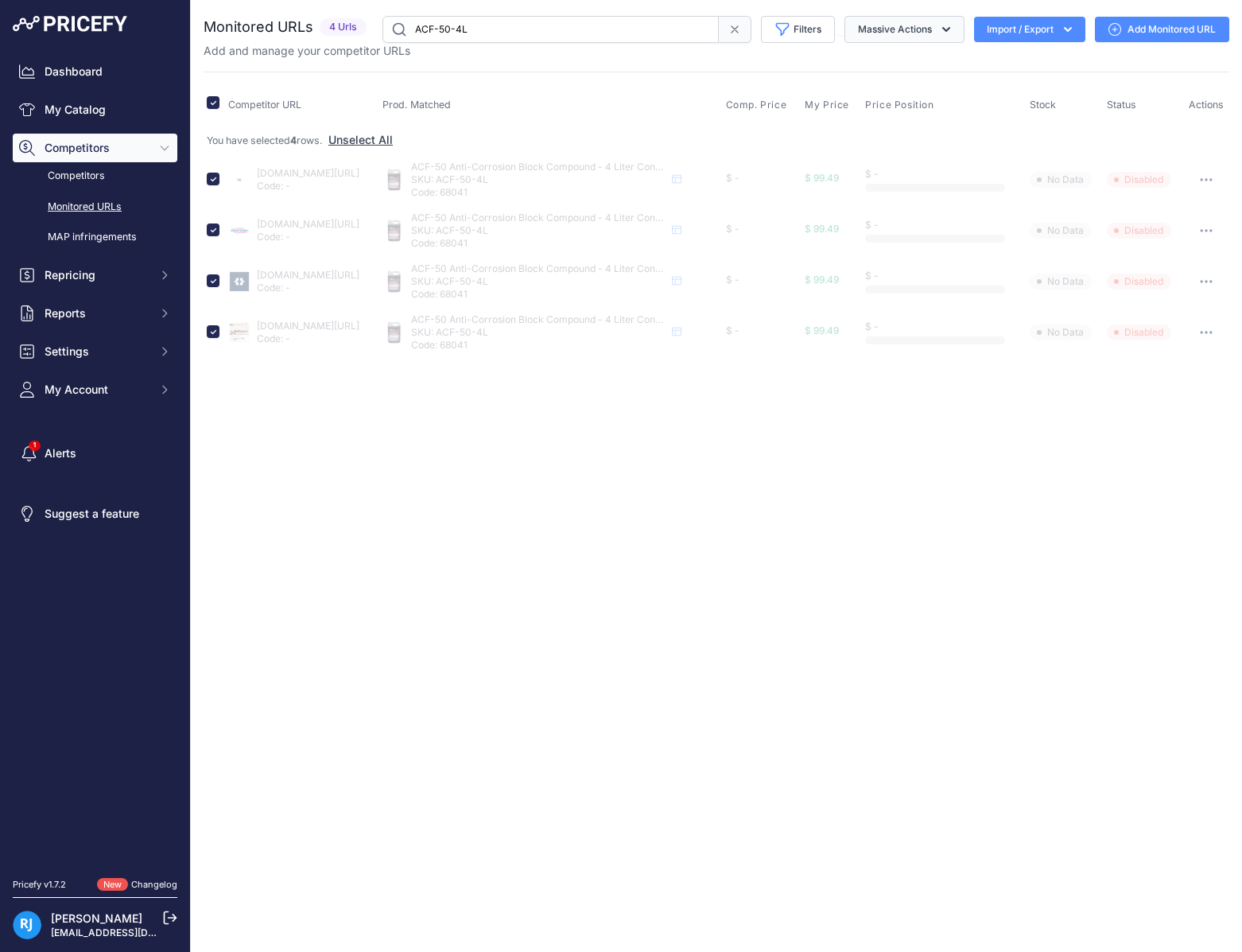
click at [951, 24] on icon "button" at bounding box center [946, 29] width 16 height 16
click at [886, 64] on button "Enable" at bounding box center [901, 67] width 127 height 28
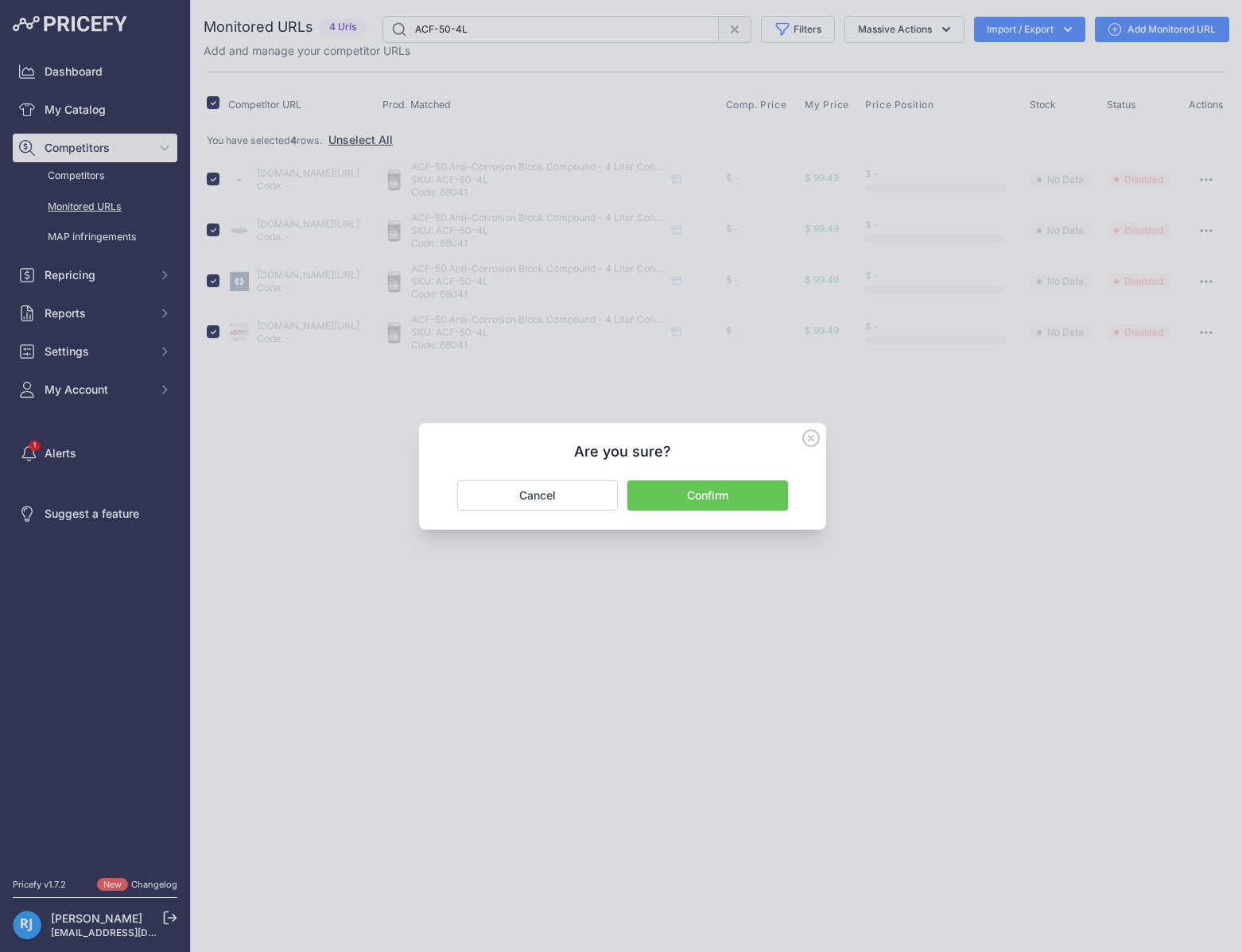
click at [703, 484] on button "Confirm" at bounding box center [708, 495] width 161 height 30
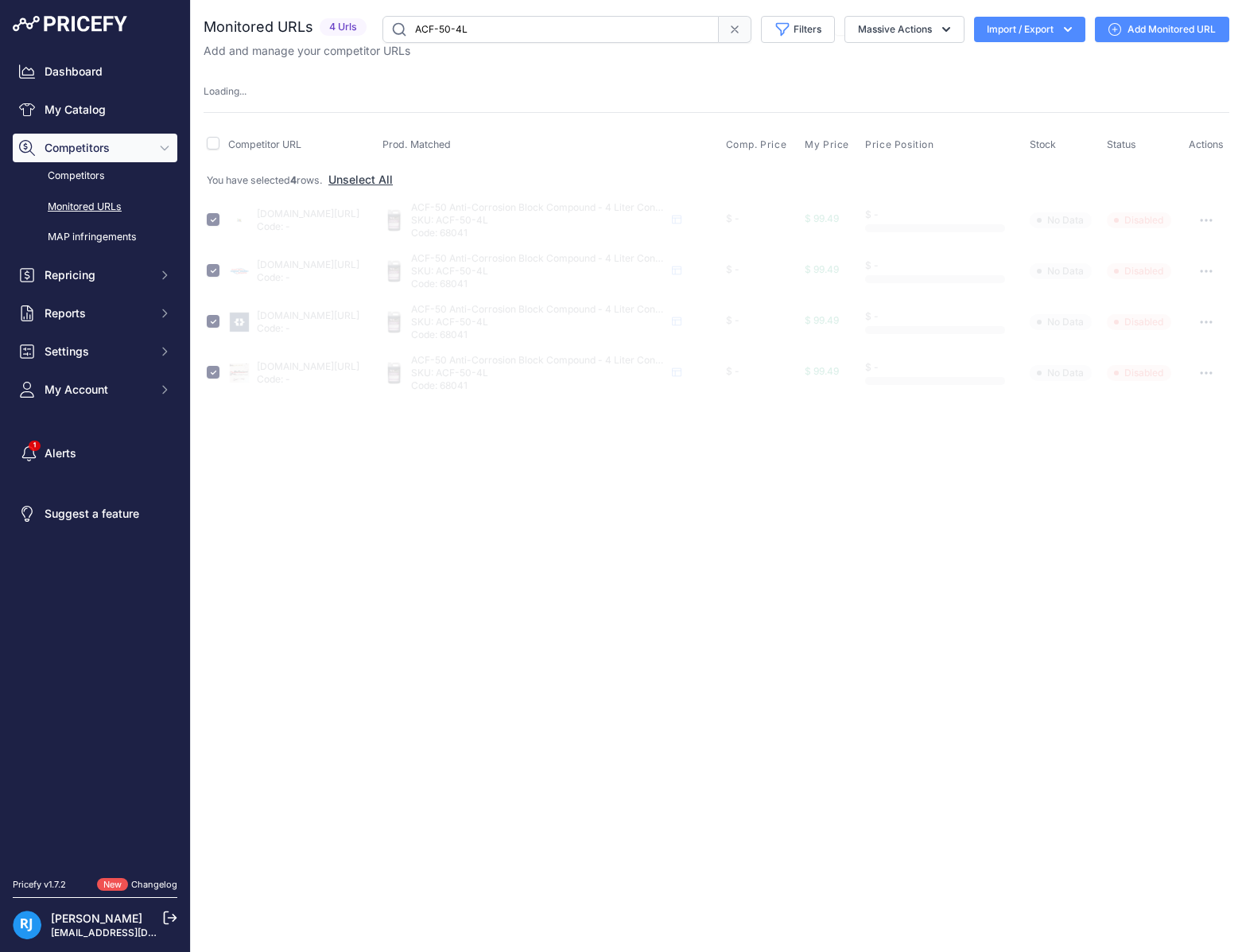
checkbox input "false"
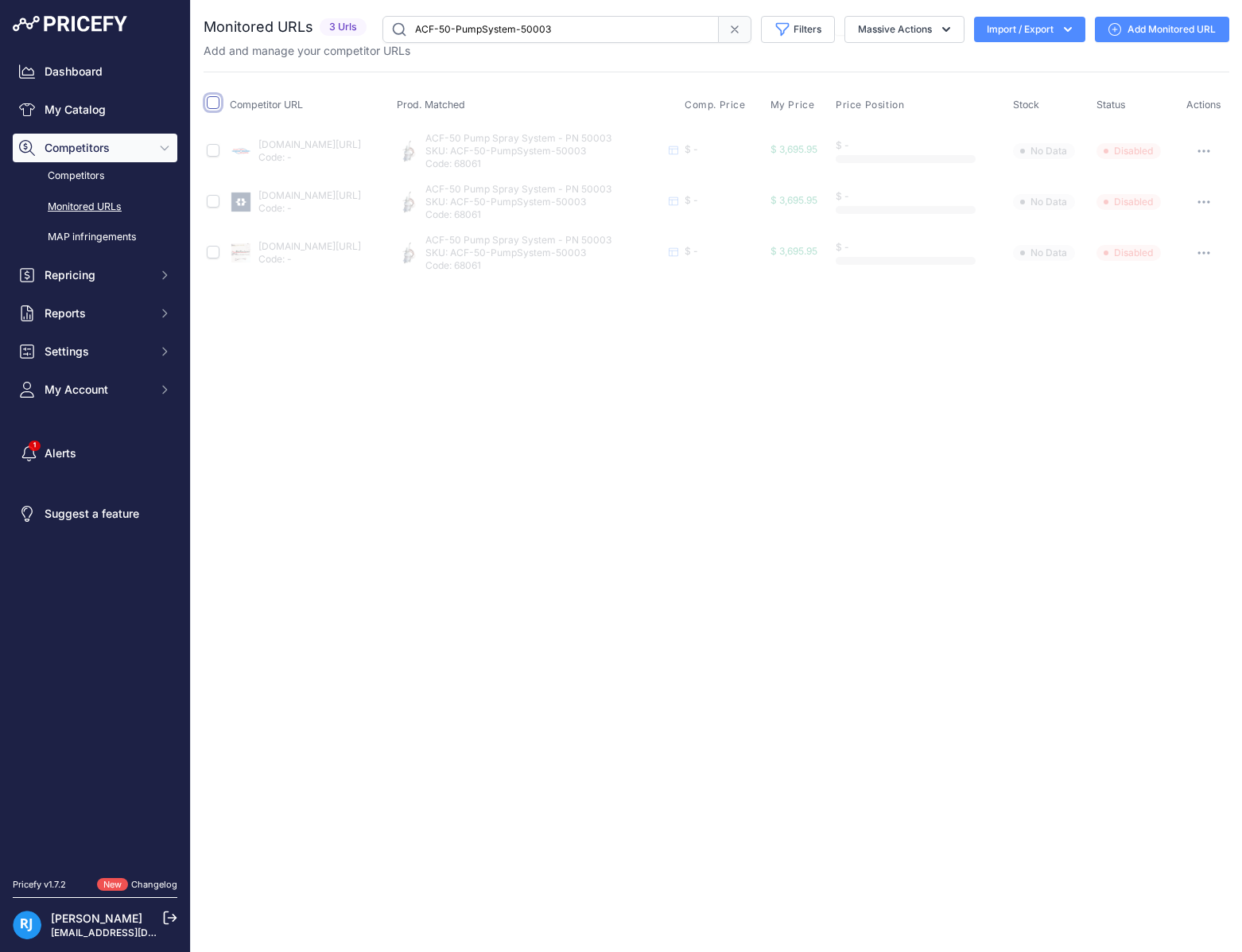
click at [207, 101] on input "checkbox" at bounding box center [212, 102] width 13 height 13
click at [887, 29] on button "Massive Actions" at bounding box center [905, 29] width 120 height 27
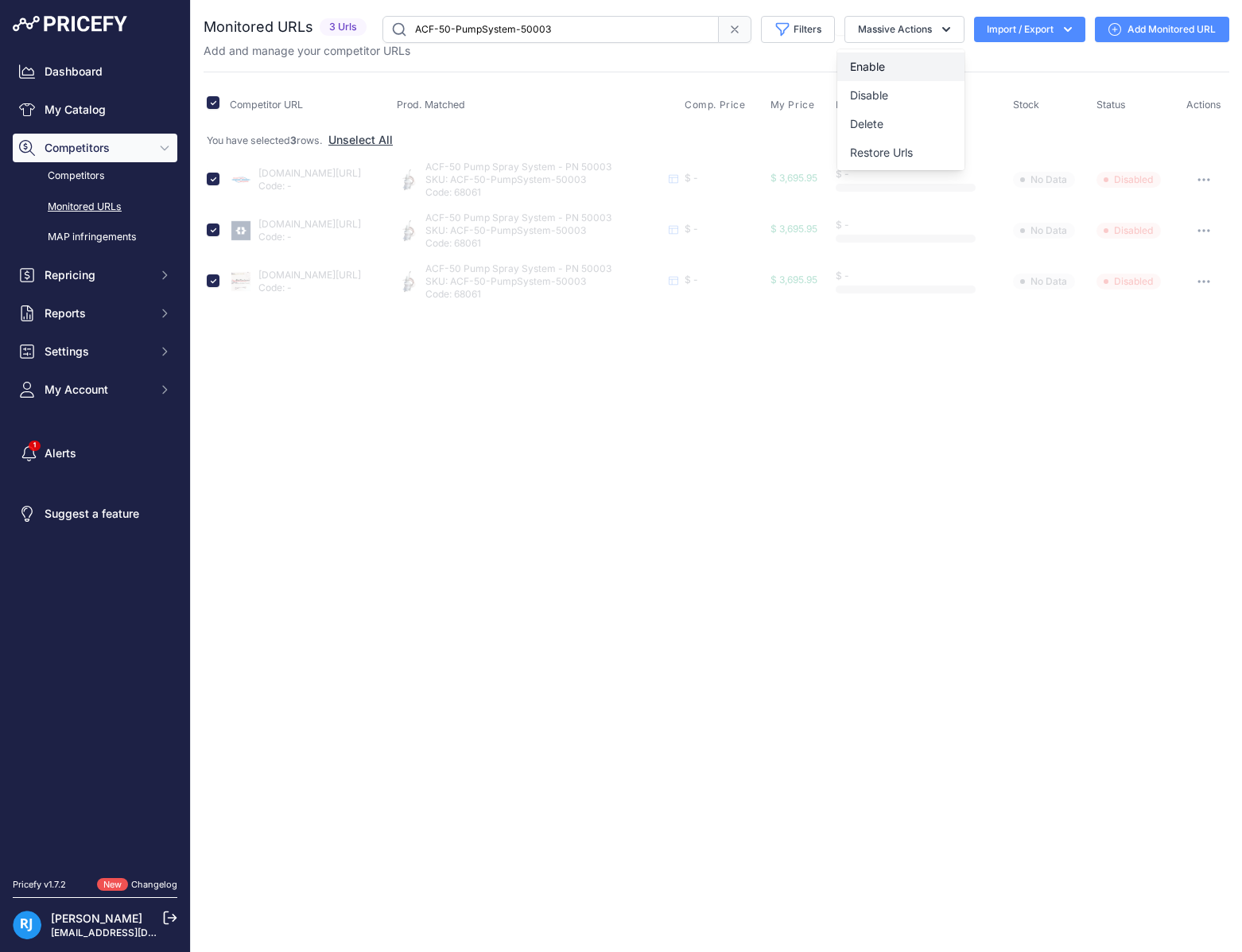
click at [868, 73] on button "Enable" at bounding box center [901, 67] width 127 height 28
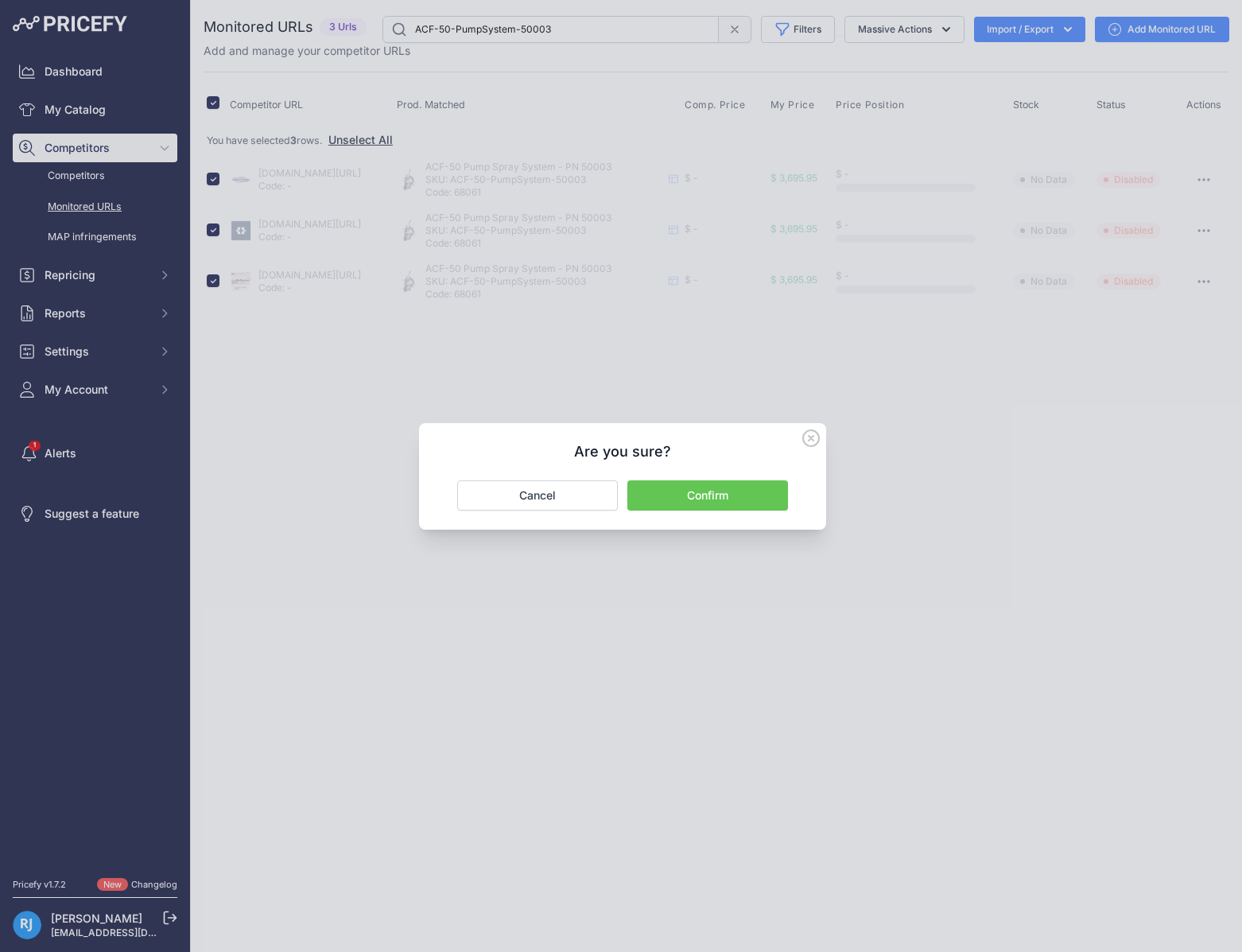
click at [749, 494] on button "Confirm" at bounding box center [708, 495] width 161 height 30
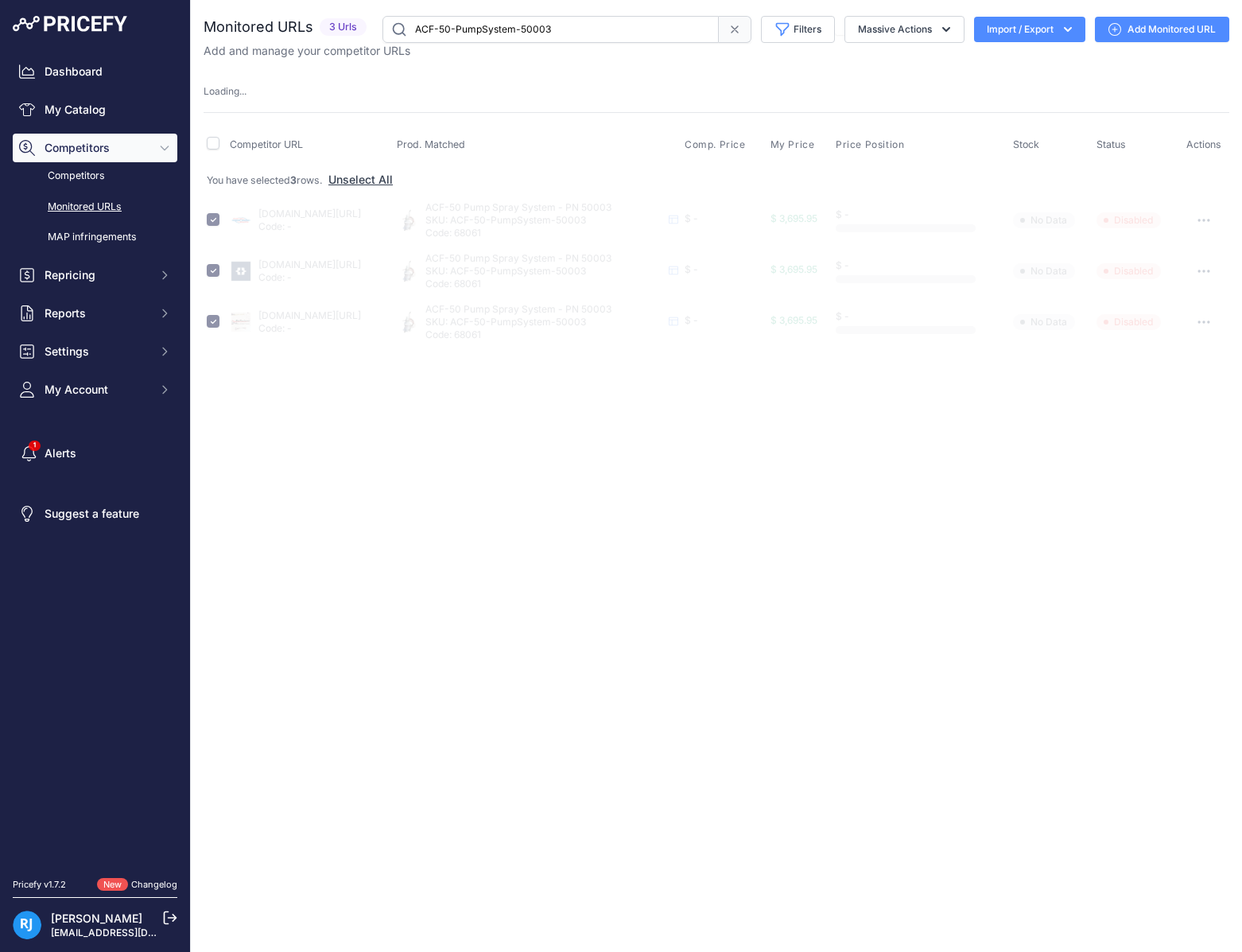
checkbox input "false"
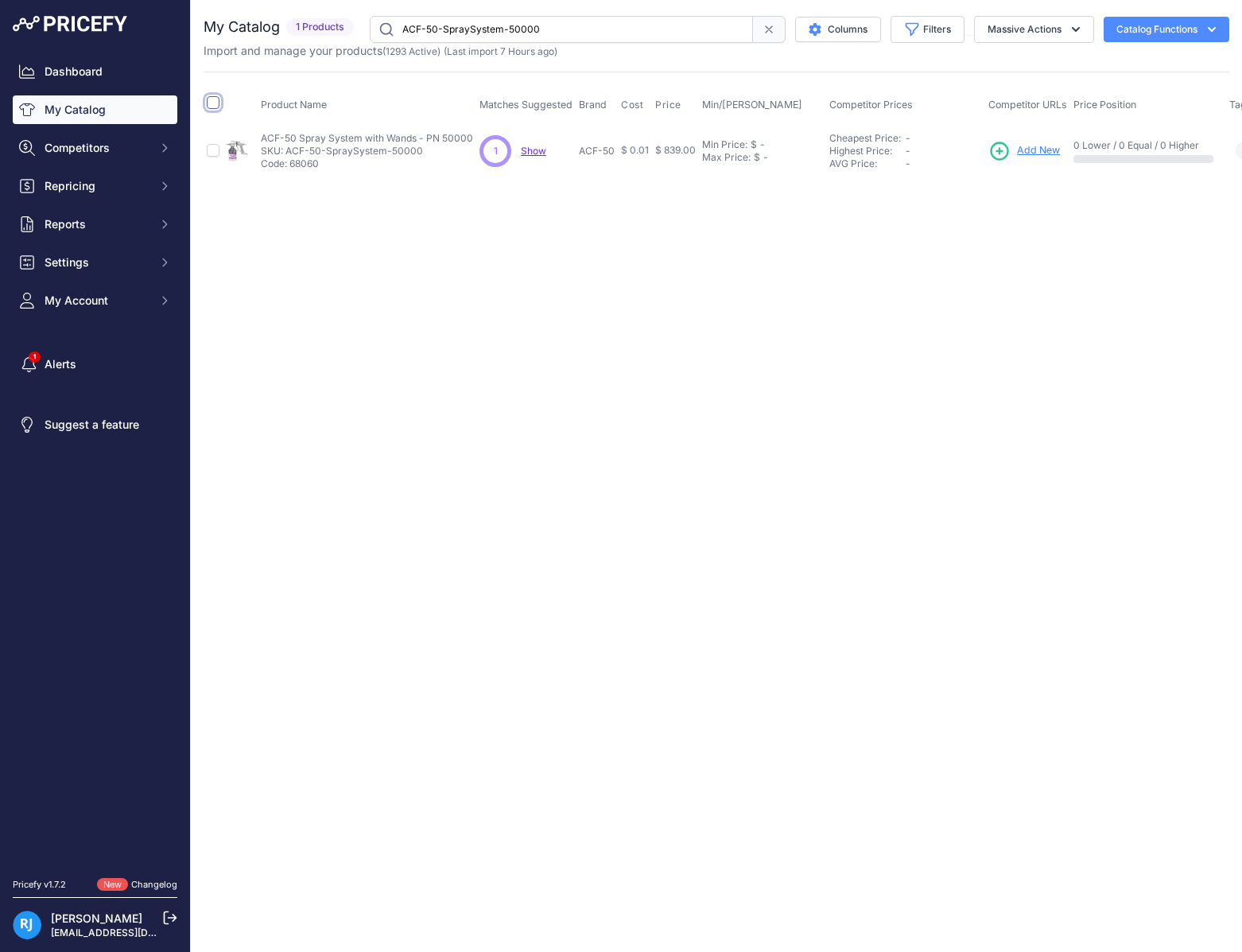
click at [209, 103] on input "checkbox" at bounding box center [212, 102] width 13 height 13
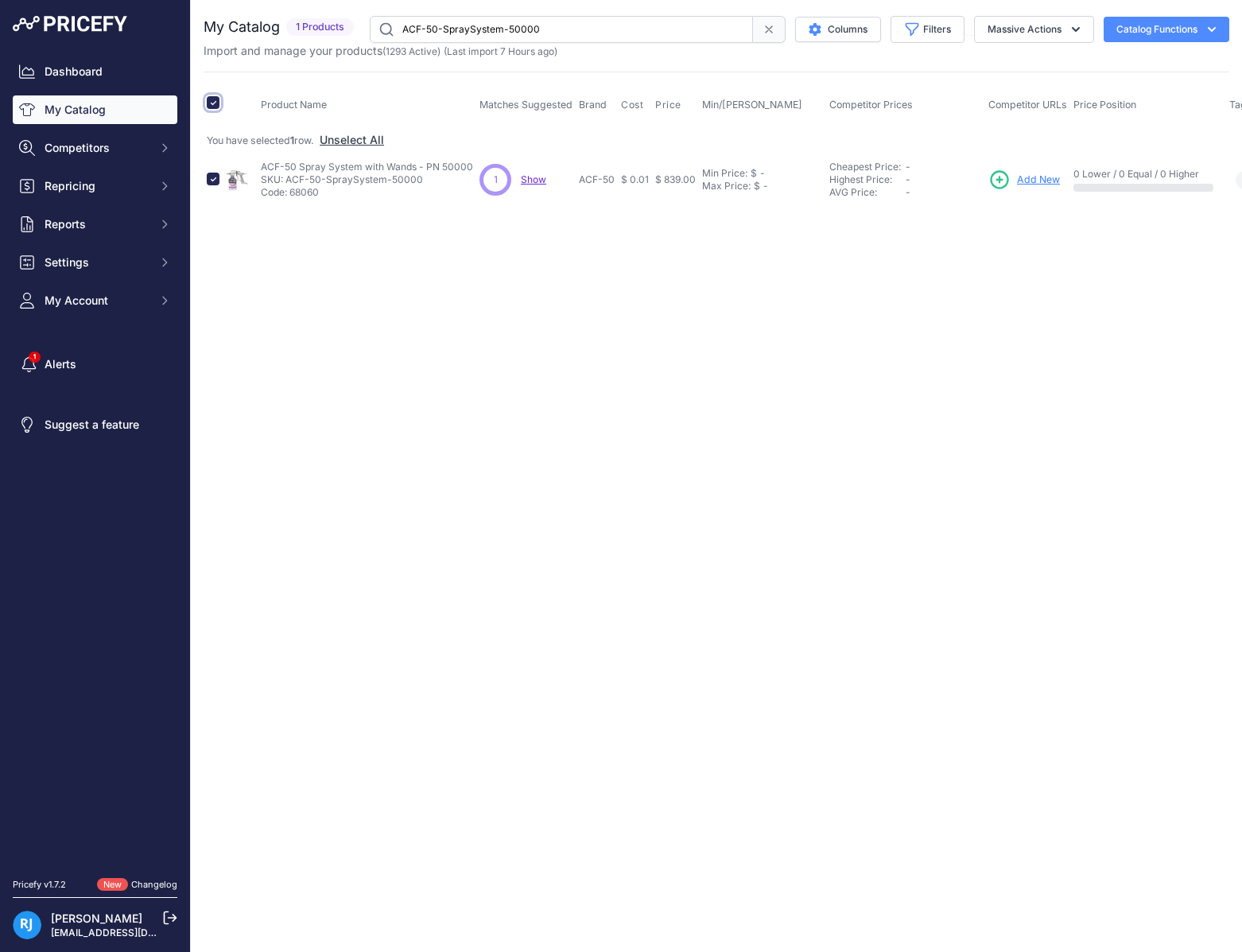
drag, startPoint x: 217, startPoint y: 107, endPoint x: 415, endPoint y: 40, distance: 209.0
click at [218, 106] on input "checkbox" at bounding box center [212, 102] width 13 height 13
checkbox input "false"
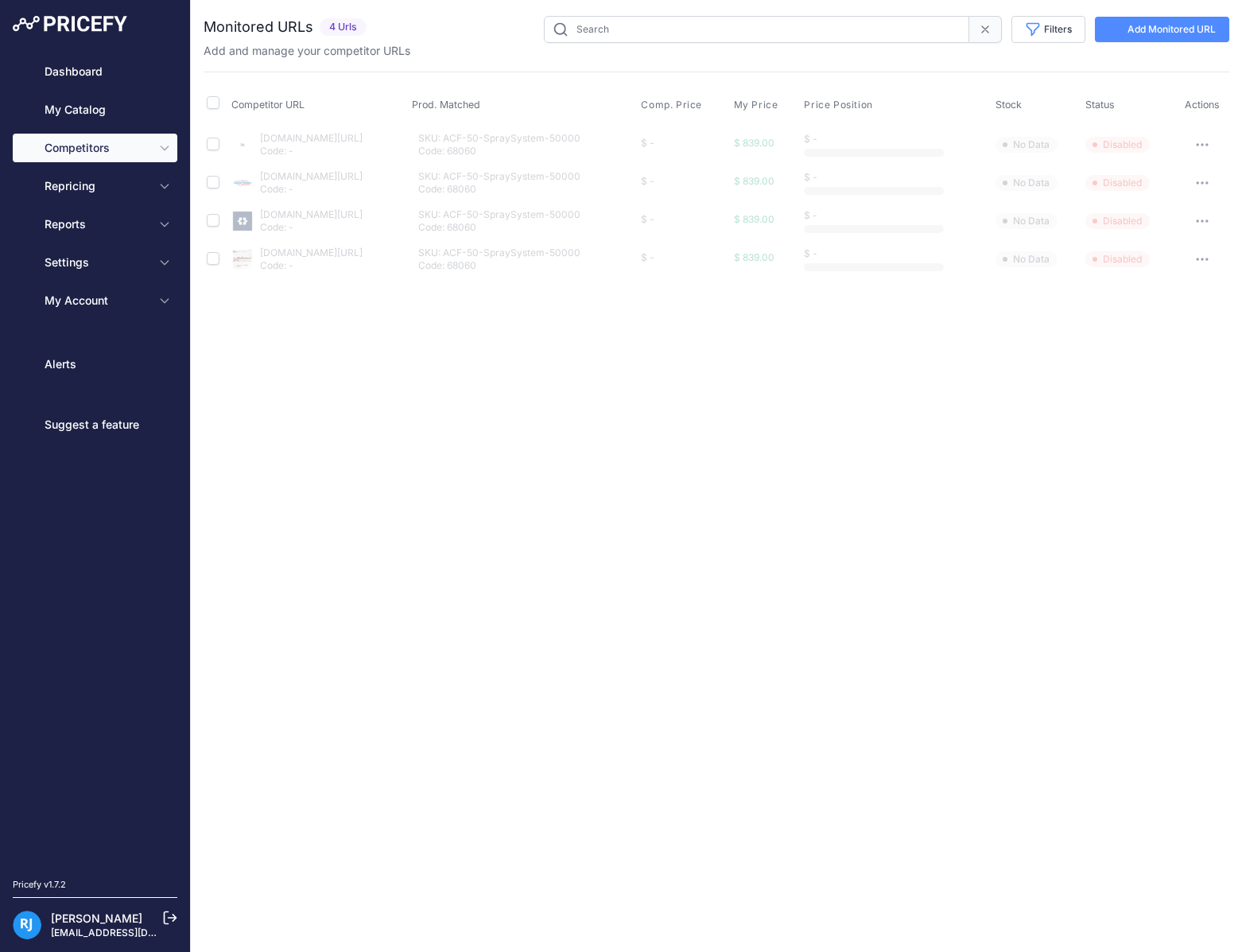
type input "ACF-50-SpraySystem-50000"
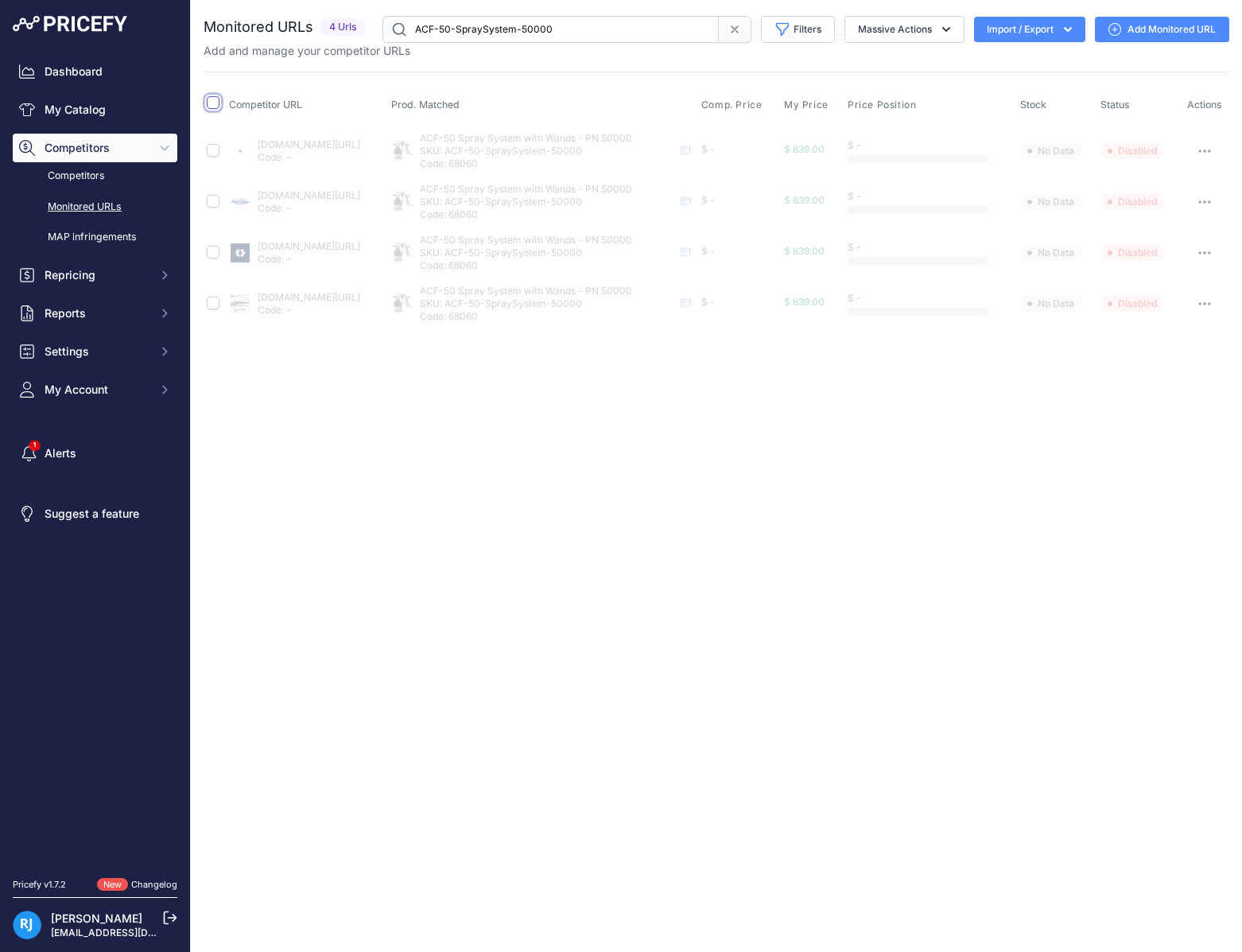
click at [208, 103] on input "checkbox" at bounding box center [212, 102] width 13 height 13
click at [856, 26] on button "Massive Actions" at bounding box center [905, 29] width 120 height 27
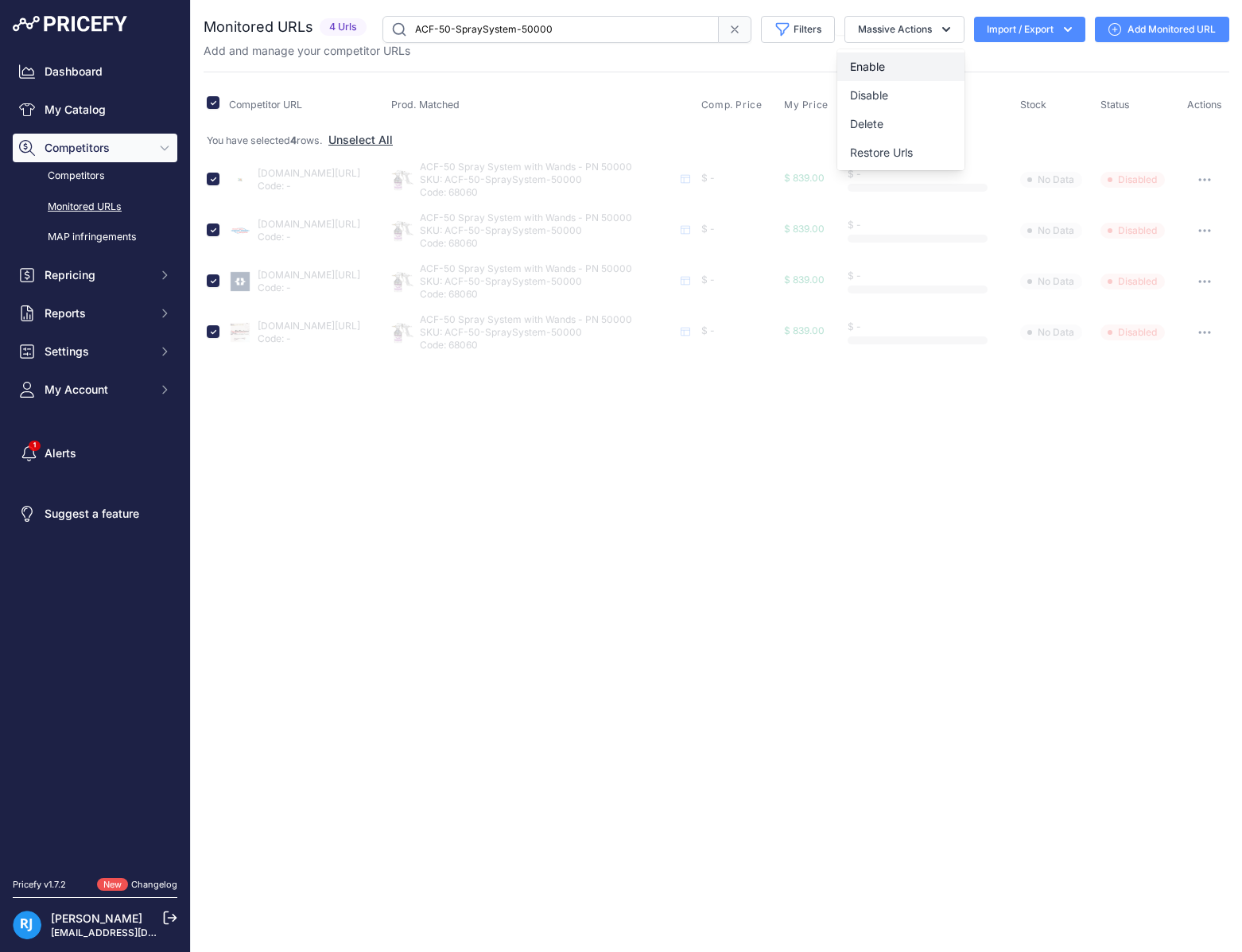
click at [866, 60] on span "Enable" at bounding box center [868, 66] width 35 height 13
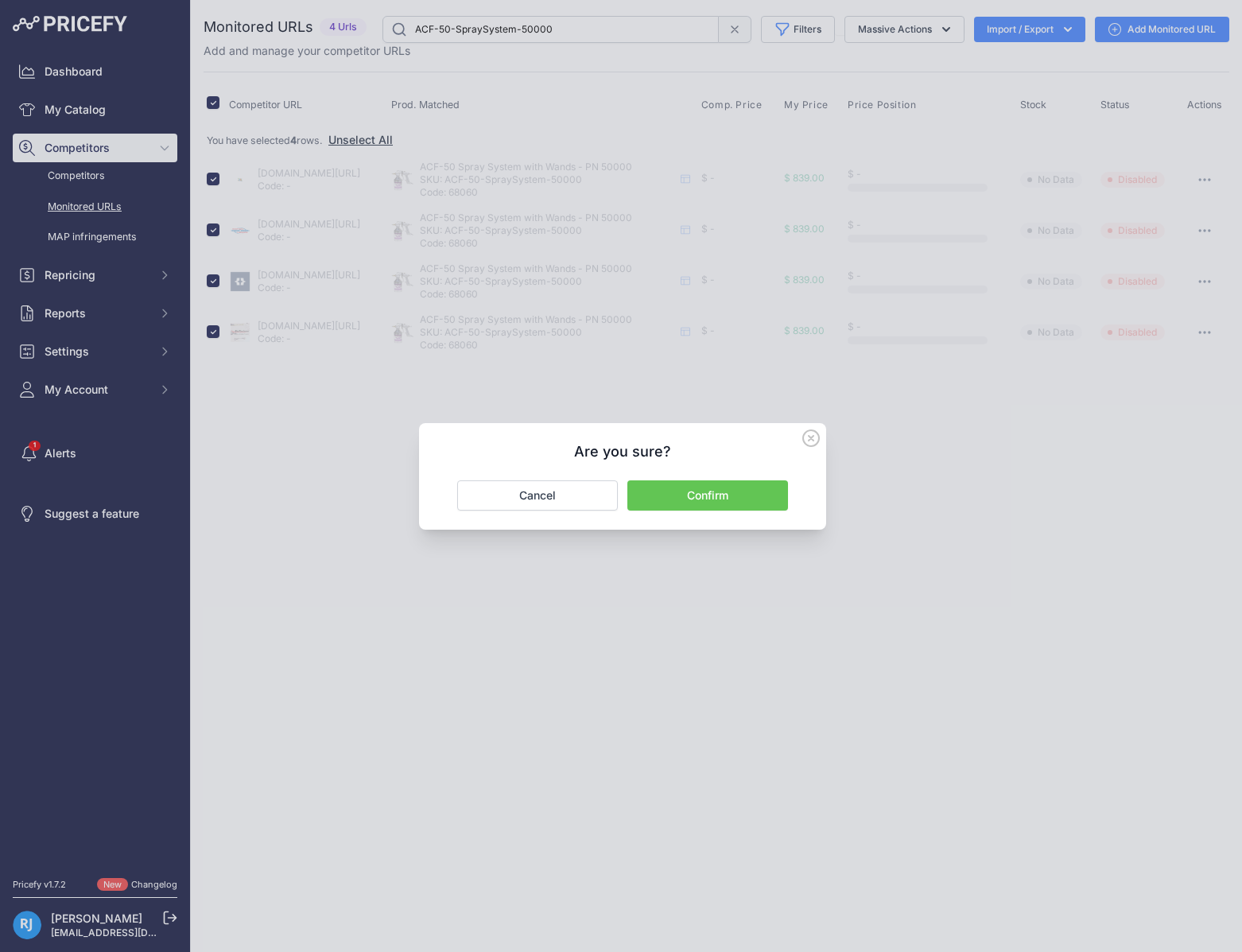
click at [706, 486] on button "Confirm" at bounding box center [708, 495] width 161 height 30
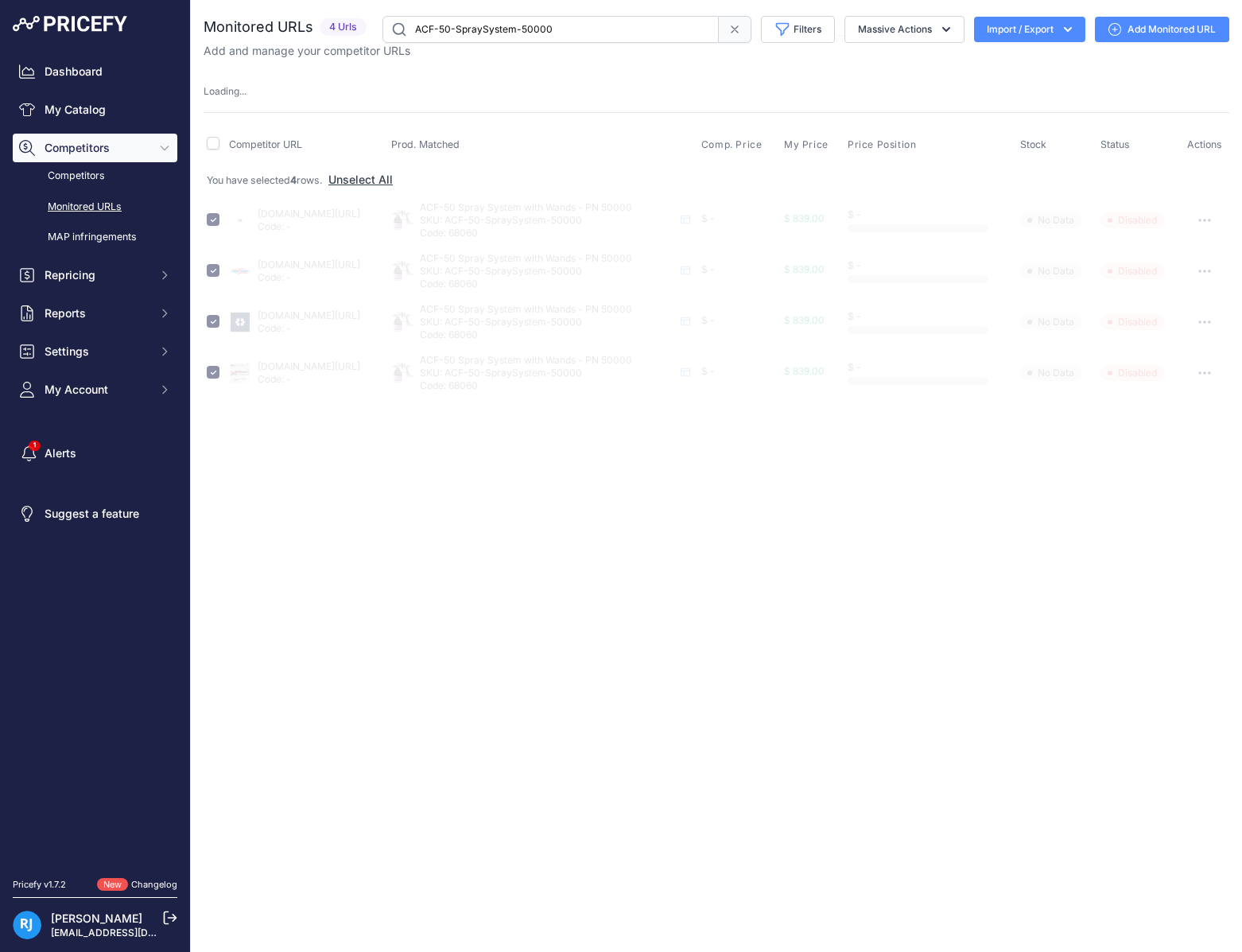
checkbox input "false"
